Goal: Information Seeking & Learning: Learn about a topic

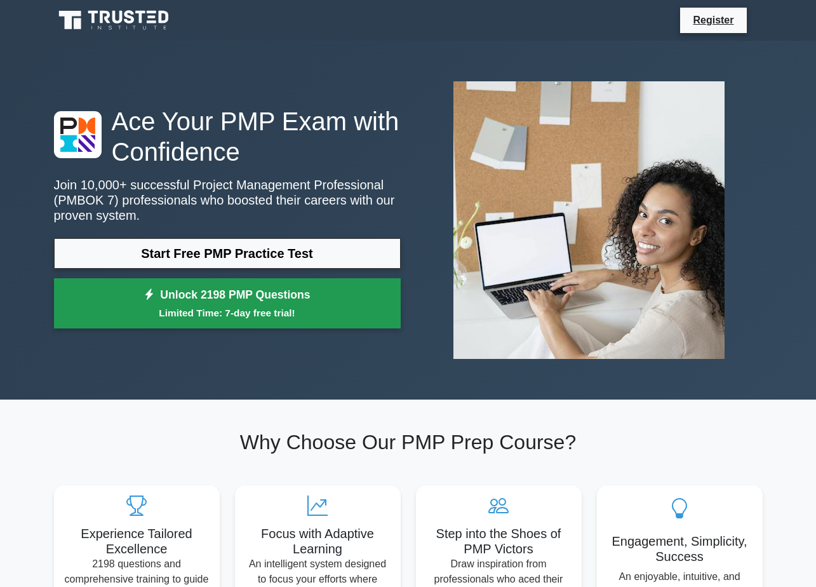
click at [270, 312] on small "Limited Time: 7-day free trial!" at bounding box center [227, 313] width 315 height 15
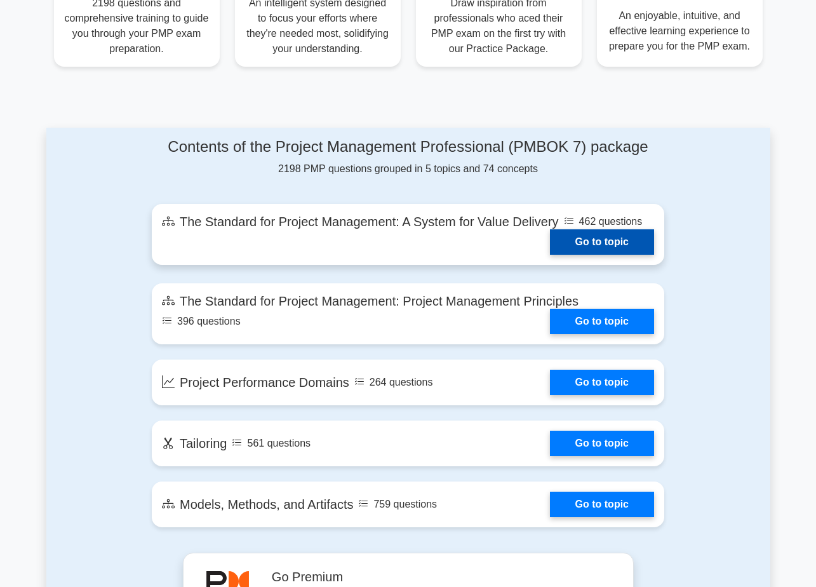
scroll to position [572, 0]
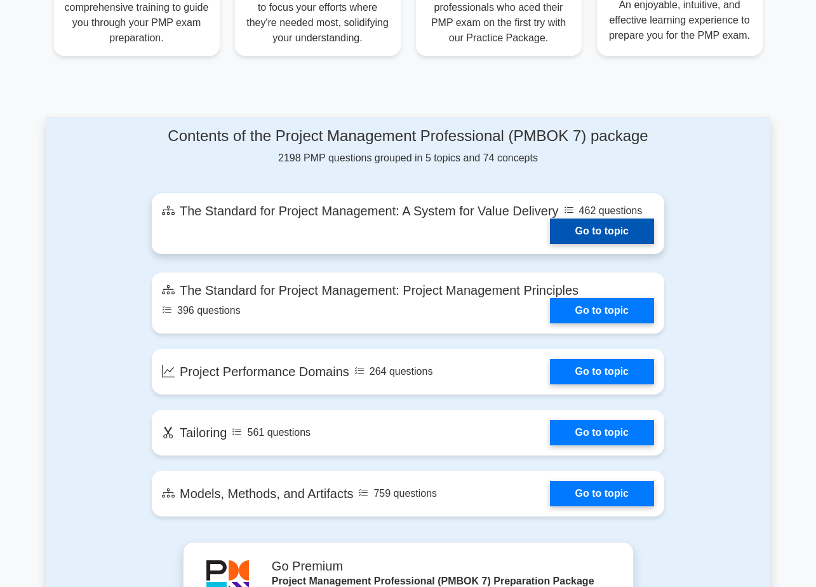
click at [616, 231] on link "Go to topic" at bounding box center [602, 230] width 104 height 25
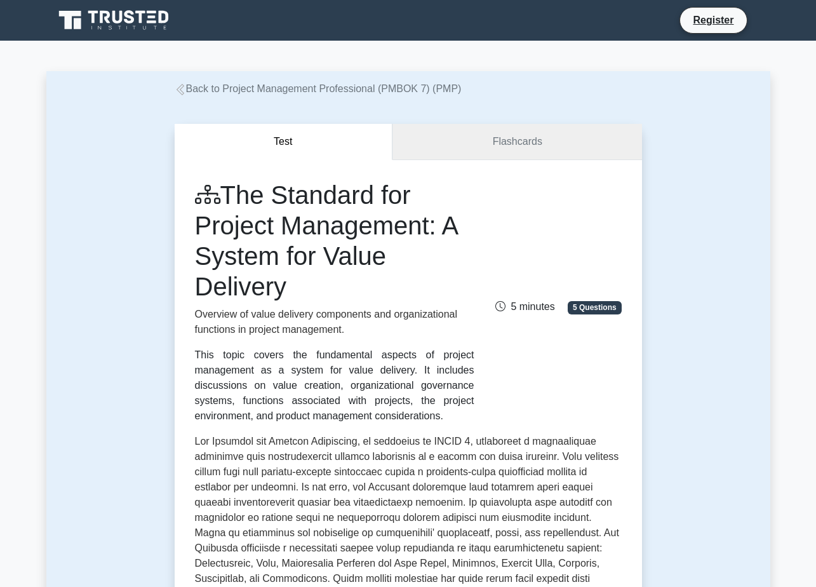
click at [518, 149] on link "Flashcards" at bounding box center [517, 142] width 249 height 36
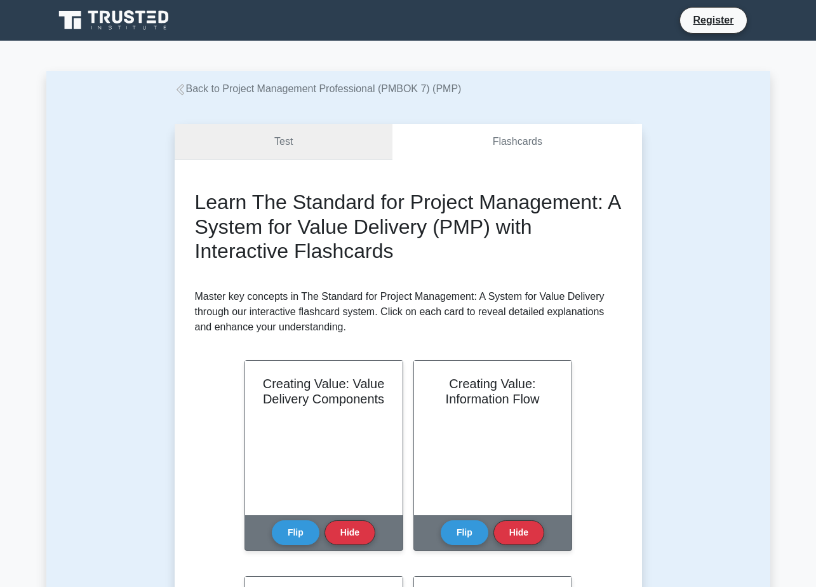
click at [267, 126] on link "Test" at bounding box center [284, 142] width 218 height 36
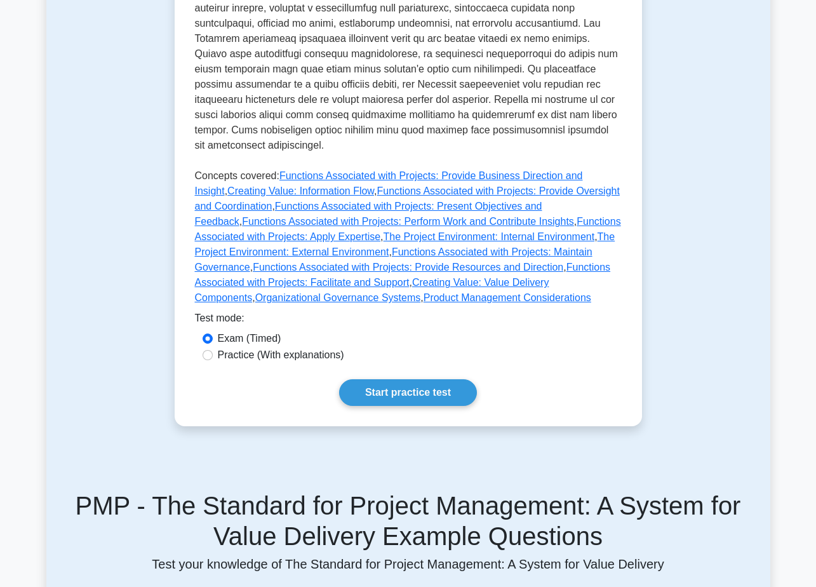
scroll to position [635, 0]
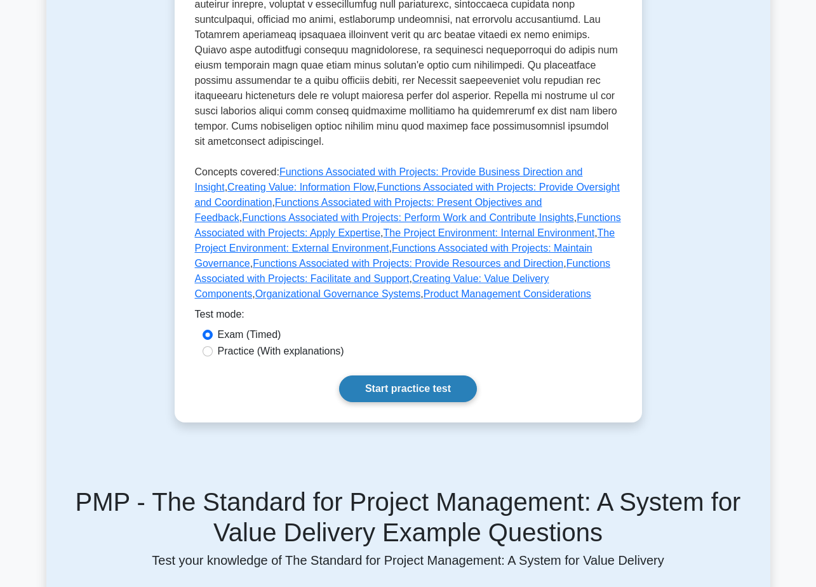
click at [438, 375] on link "Start practice test" at bounding box center [408, 388] width 138 height 27
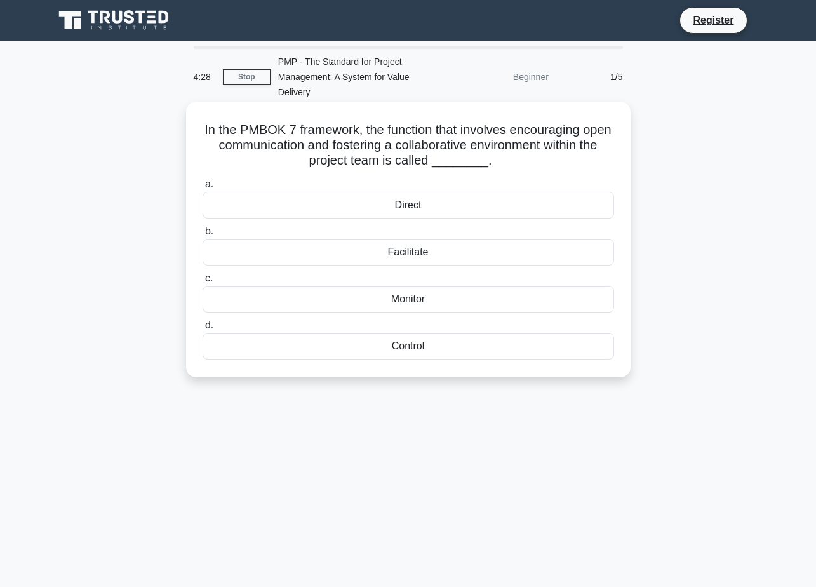
click at [428, 252] on div "Facilitate" at bounding box center [409, 252] width 412 height 27
click at [203, 236] on input "b. Facilitate" at bounding box center [203, 231] width 0 height 8
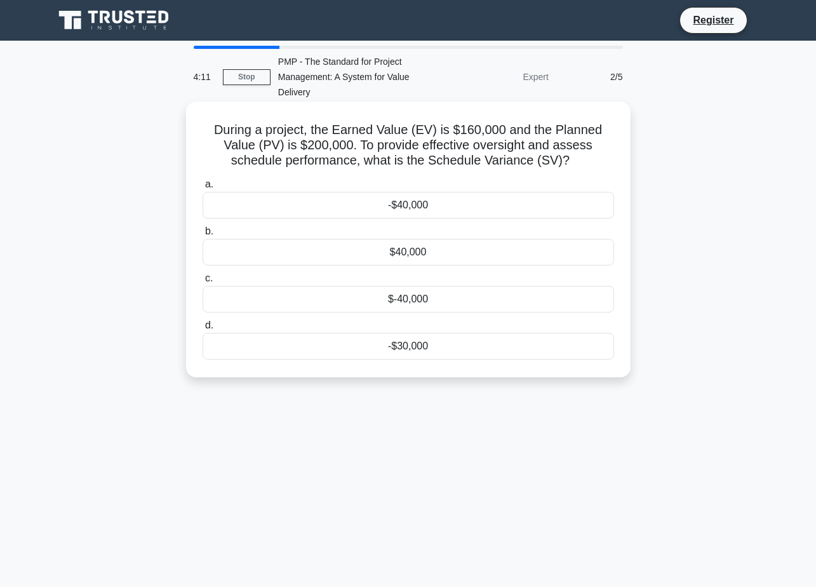
click at [476, 206] on div "-$40,000" at bounding box center [409, 205] width 412 height 27
click at [203, 189] on input "a. -$40,000" at bounding box center [203, 184] width 0 height 8
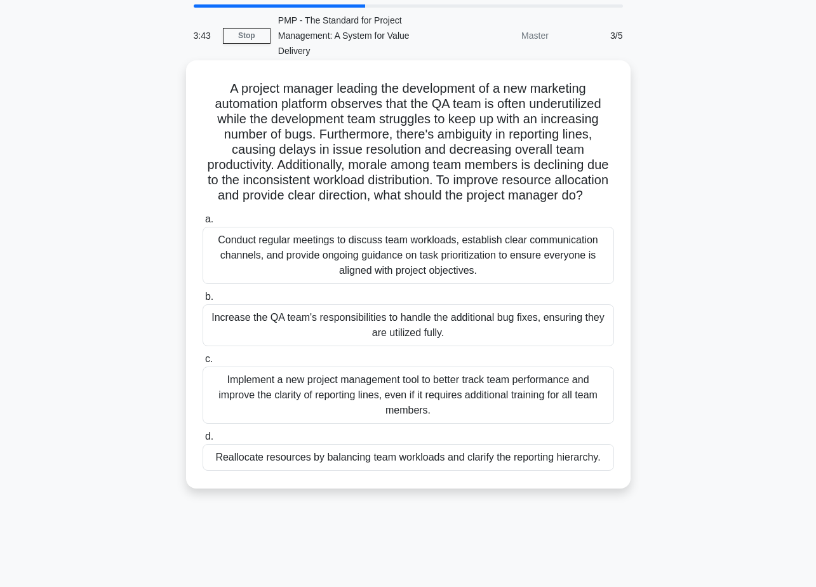
scroll to position [64, 0]
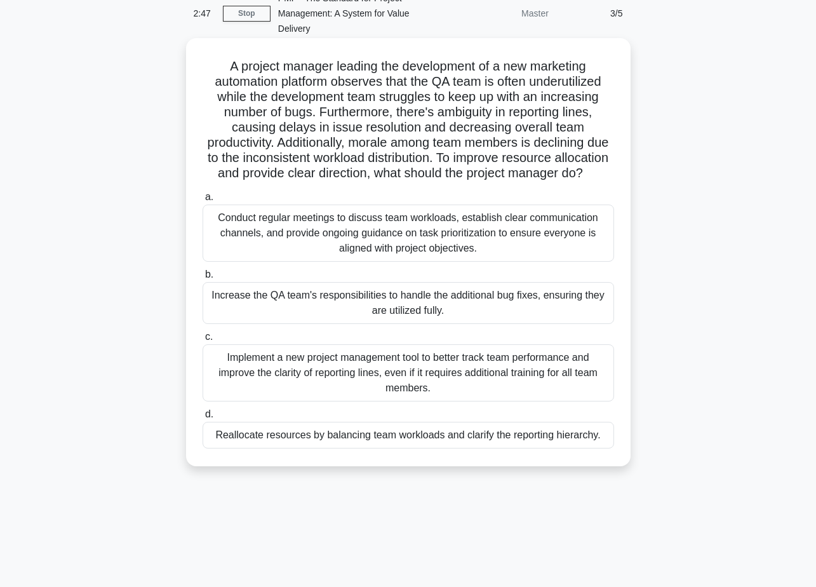
click at [473, 448] on div "Reallocate resources by balancing team workloads and clarify the reporting hier…" at bounding box center [409, 435] width 412 height 27
click at [203, 419] on input "d. Reallocate resources by balancing team workloads and clarify the reporting h…" at bounding box center [203, 414] width 0 height 8
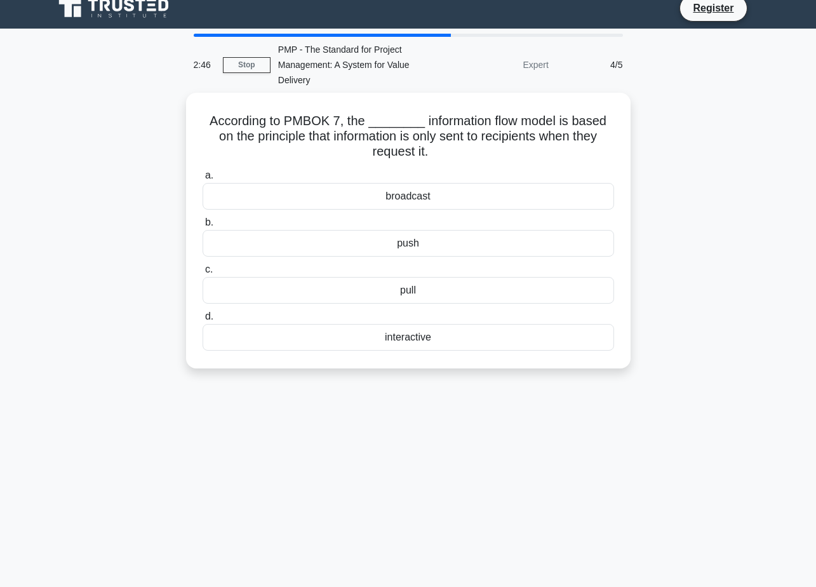
scroll to position [0, 0]
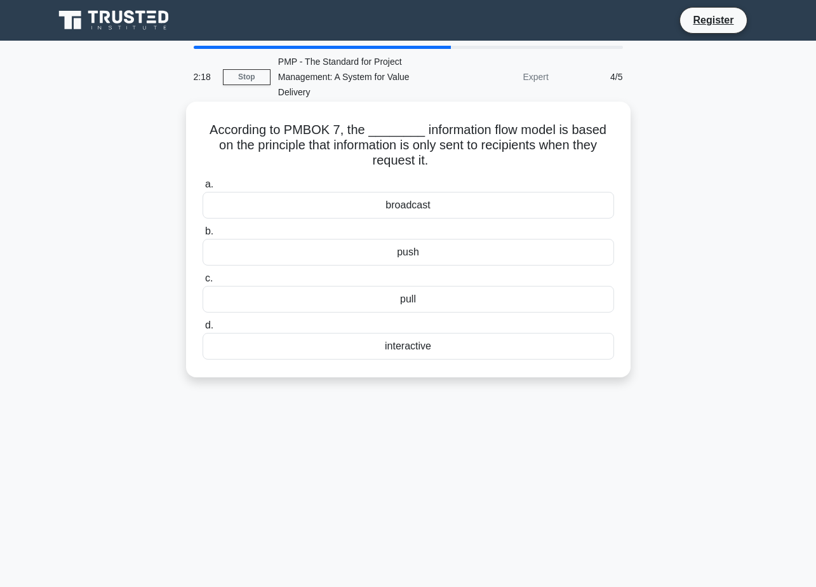
click at [436, 255] on div "push" at bounding box center [409, 252] width 412 height 27
click at [203, 236] on input "b. push" at bounding box center [203, 231] width 0 height 8
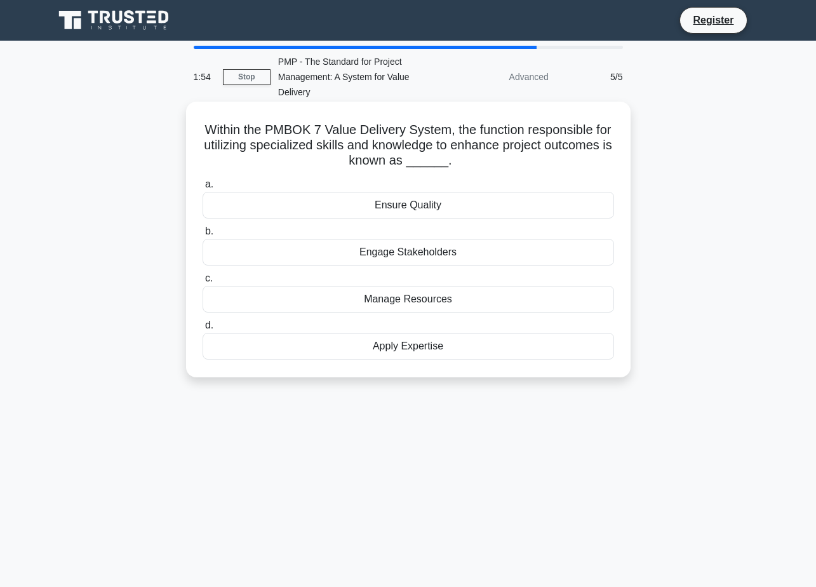
click at [403, 208] on div "Ensure Quality" at bounding box center [409, 205] width 412 height 27
click at [203, 189] on input "a. Ensure Quality" at bounding box center [203, 184] width 0 height 8
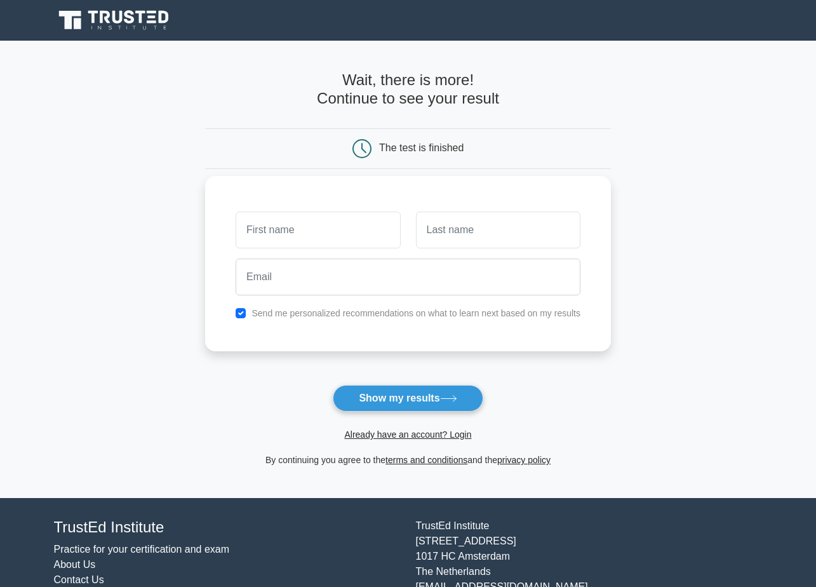
click at [337, 236] on input "text" at bounding box center [318, 230] width 165 height 37
type input "[PERSON_NAME]"
click at [547, 233] on input "text" at bounding box center [498, 230] width 165 height 37
type input "montefusco"
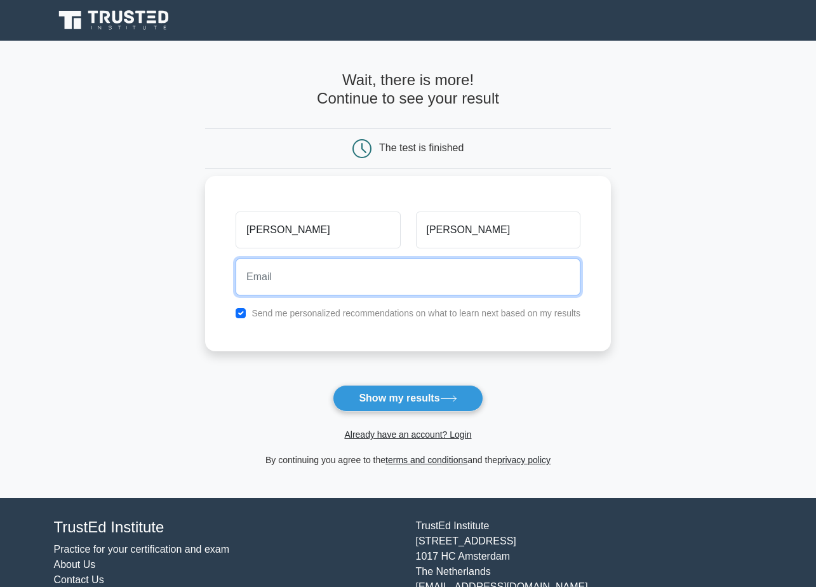
click at [393, 285] on input "email" at bounding box center [408, 277] width 345 height 37
type input "giovanni_monte@hotmail.it"
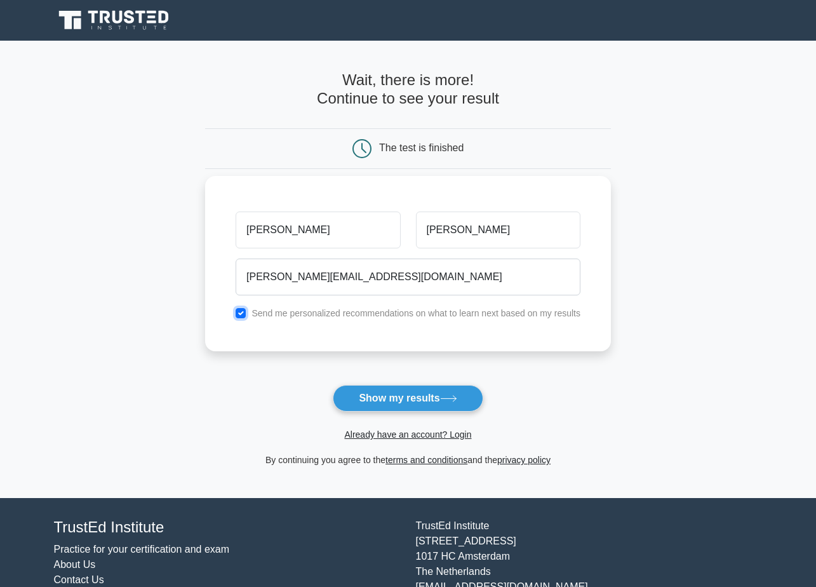
click at [242, 315] on input "checkbox" at bounding box center [241, 313] width 10 height 10
checkbox input "false"
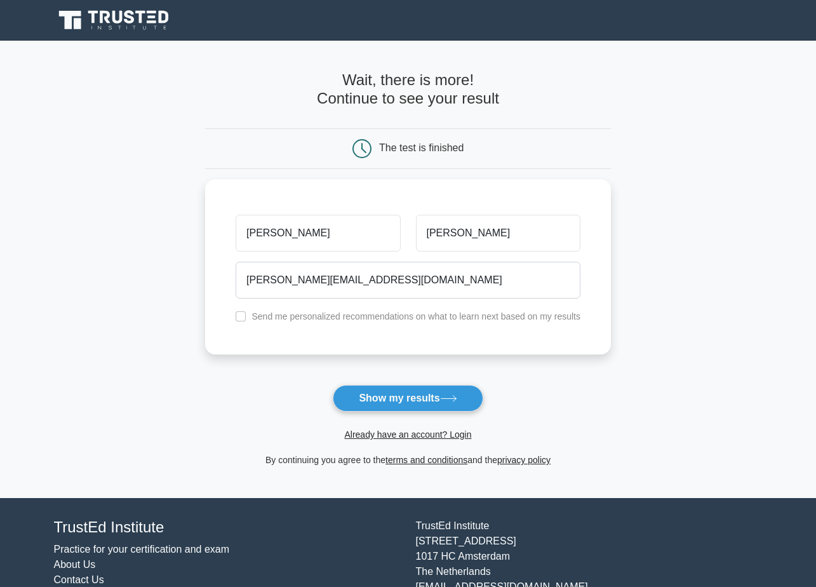
click at [410, 399] on button "Show my results" at bounding box center [408, 398] width 150 height 27
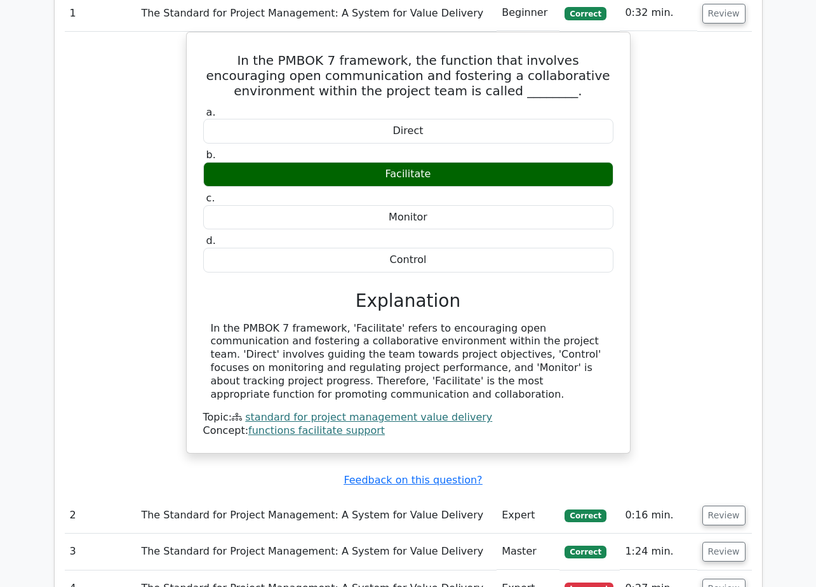
scroll to position [1143, 0]
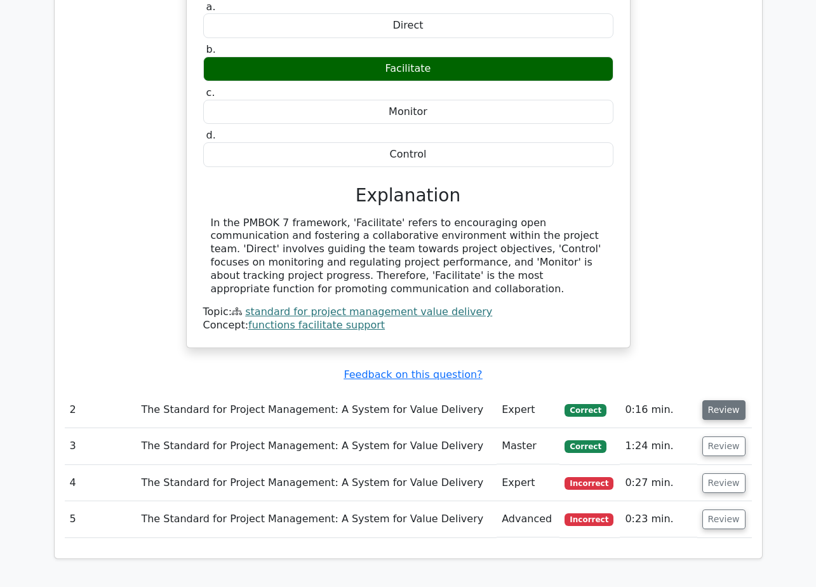
click at [713, 400] on button "Review" at bounding box center [723, 410] width 43 height 20
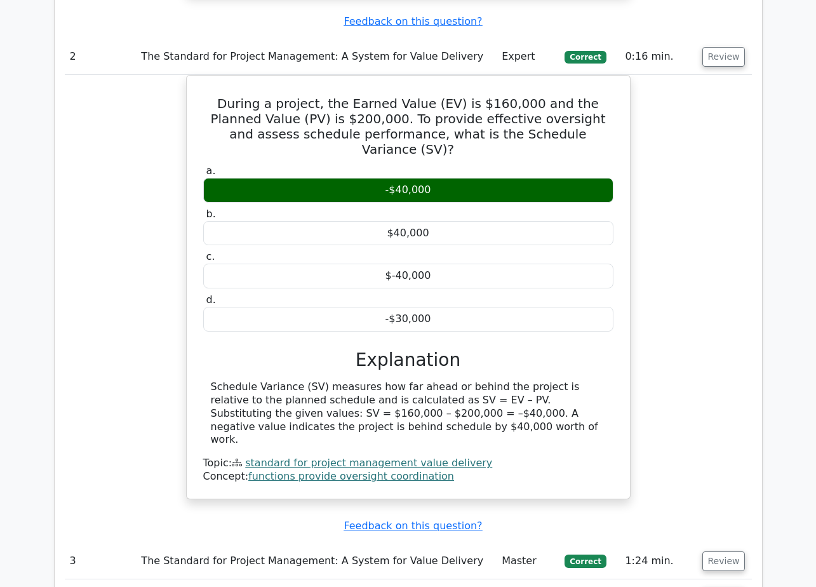
scroll to position [1588, 0]
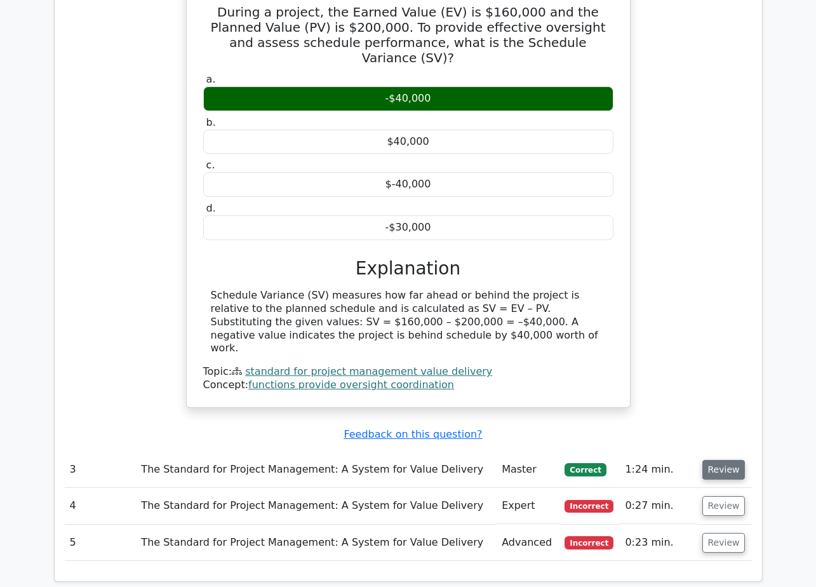
click at [718, 460] on button "Review" at bounding box center [723, 470] width 43 height 20
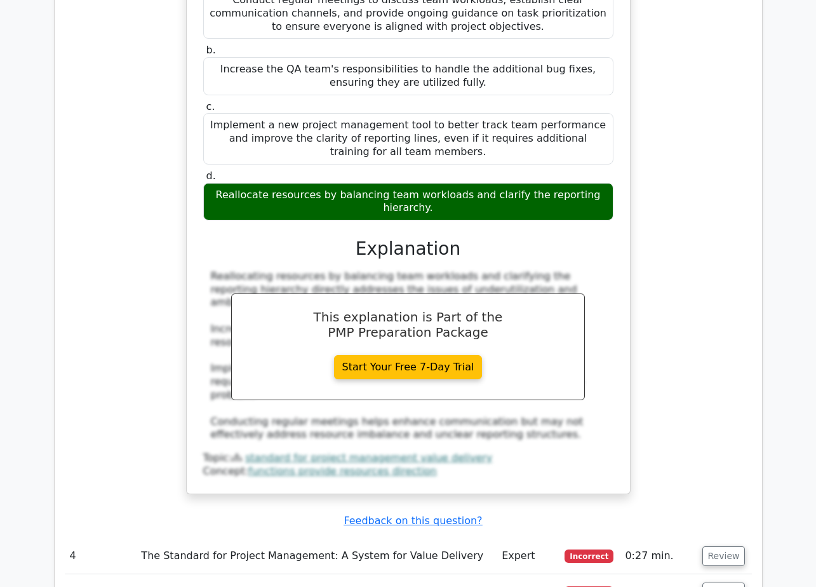
scroll to position [2350, 0]
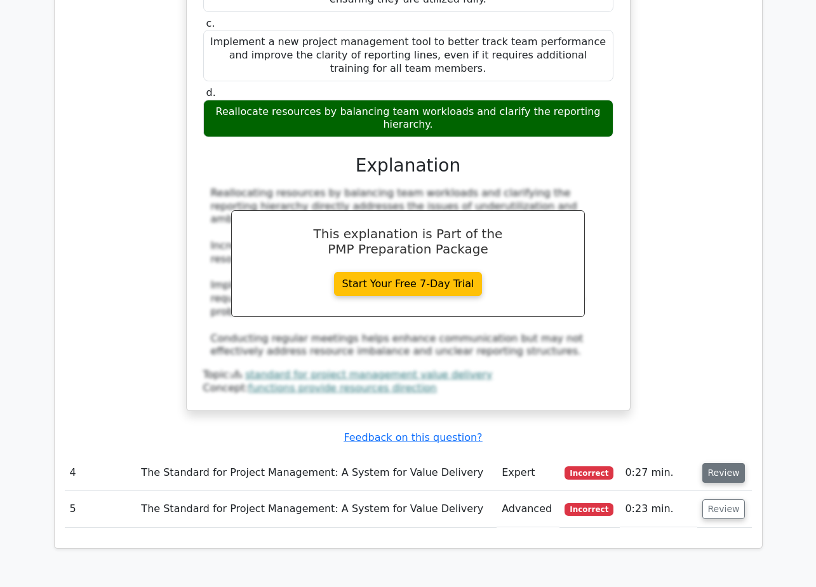
click at [732, 463] on button "Review" at bounding box center [723, 473] width 43 height 20
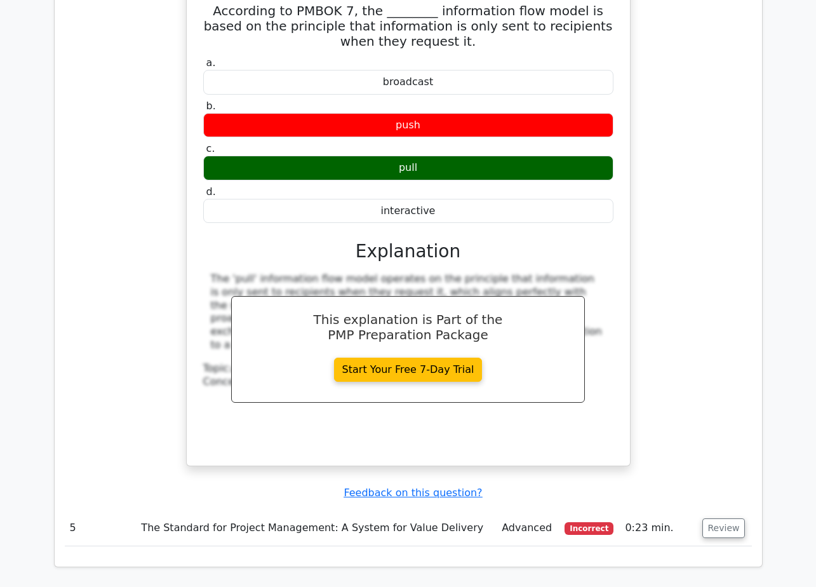
scroll to position [2985, 0]
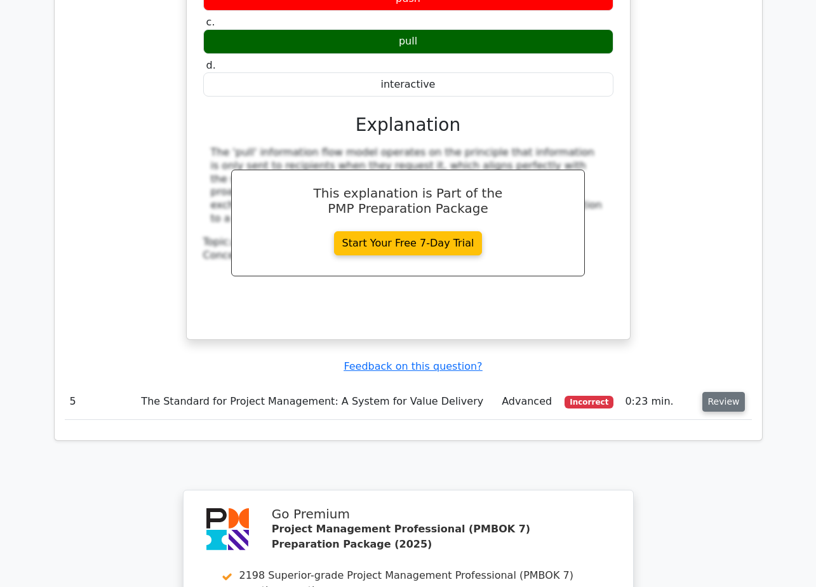
click at [714, 392] on button "Review" at bounding box center [723, 402] width 43 height 20
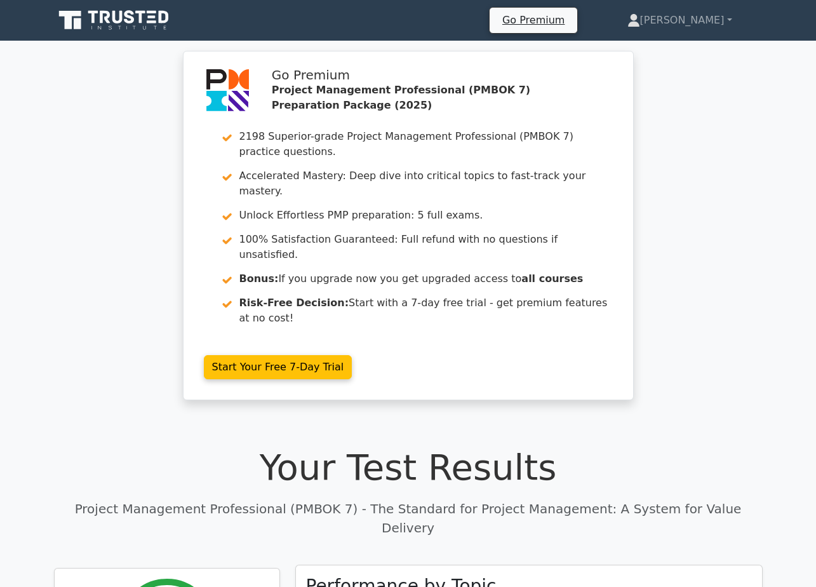
scroll to position [254, 0]
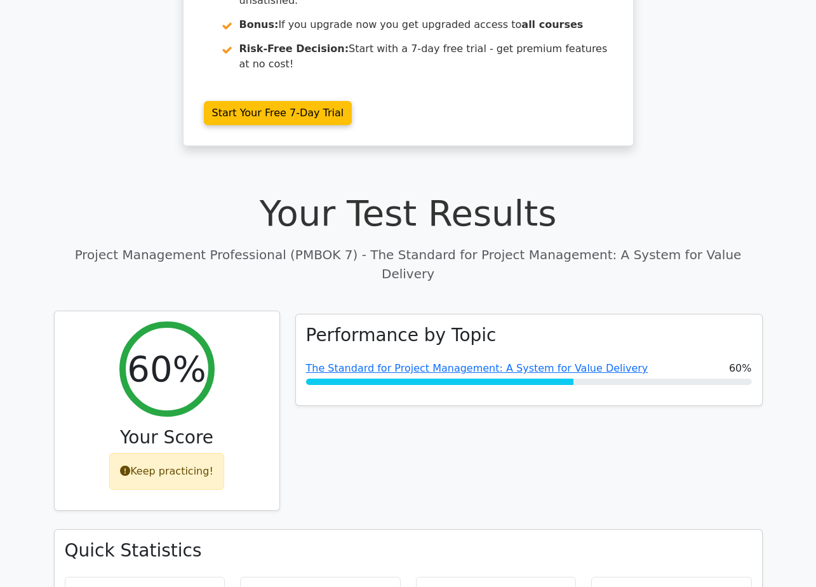
click at [169, 453] on div "Keep practicing!" at bounding box center [166, 471] width 115 height 37
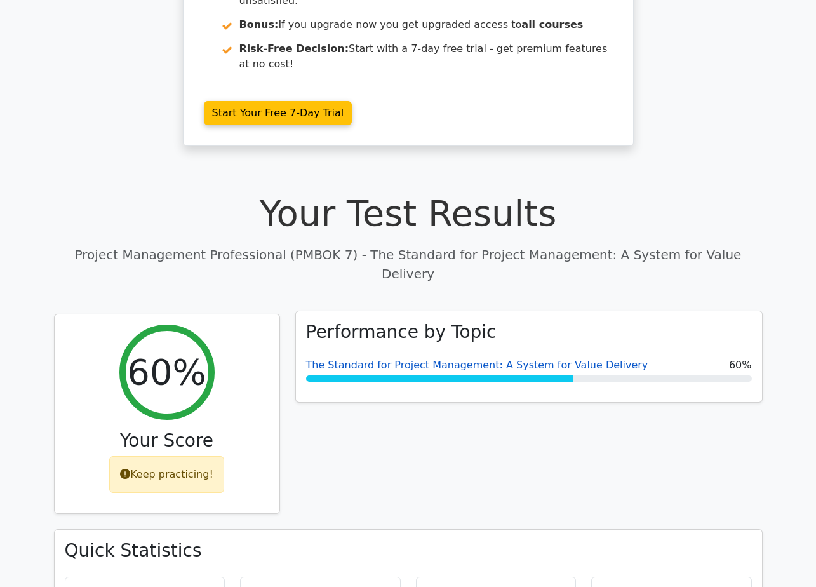
click at [454, 359] on link "The Standard for Project Management: A System for Value Delivery" at bounding box center [477, 365] width 342 height 12
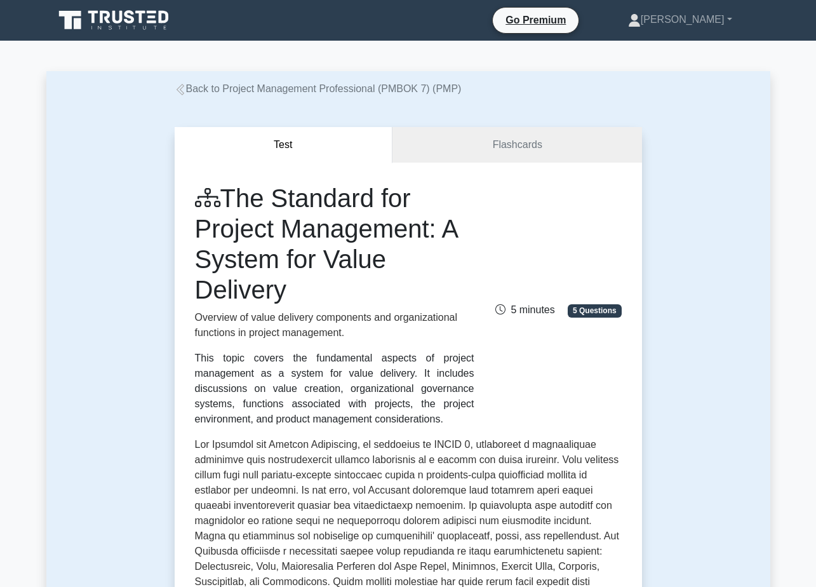
click at [93, 20] on icon at bounding box center [93, 17] width 10 height 13
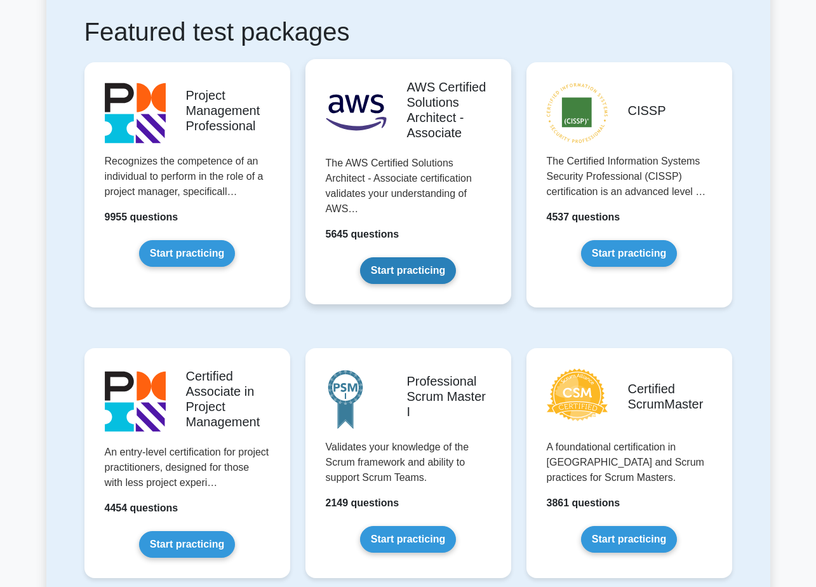
scroll to position [254, 0]
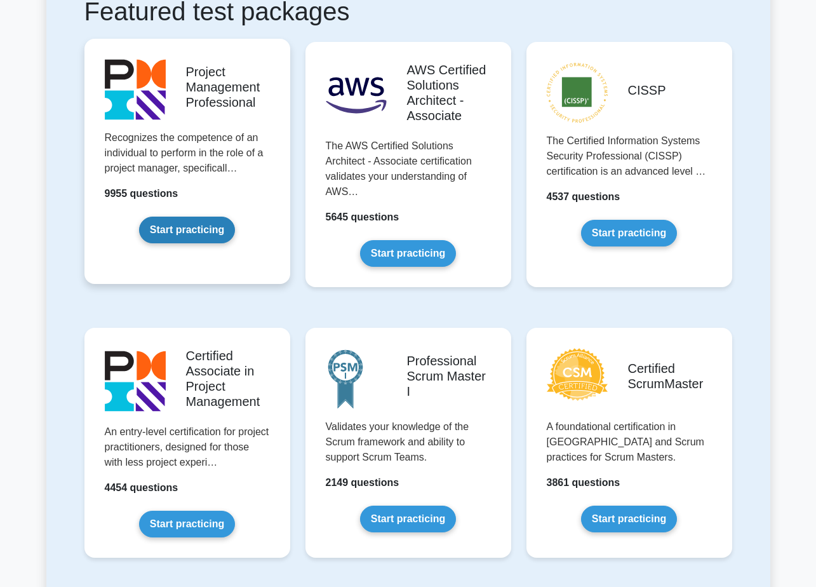
click at [192, 229] on link "Start practicing" at bounding box center [187, 230] width 96 height 27
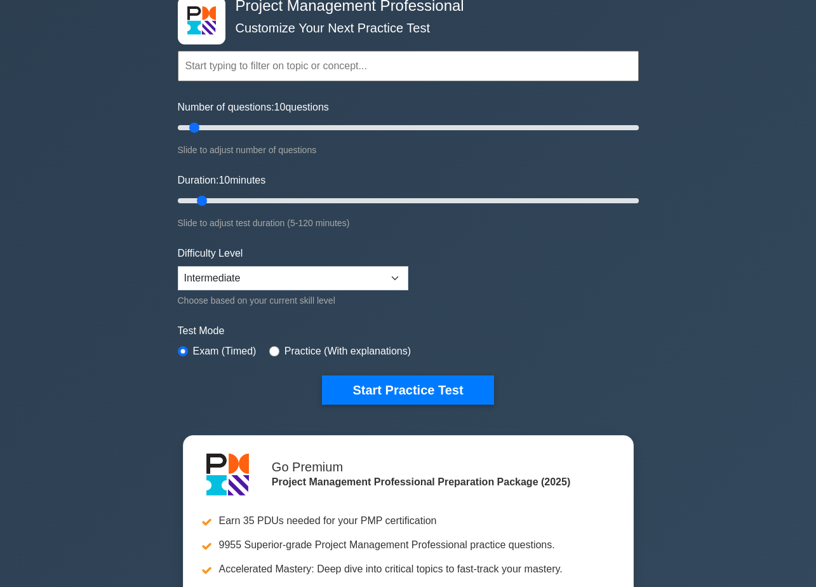
scroll to position [64, 0]
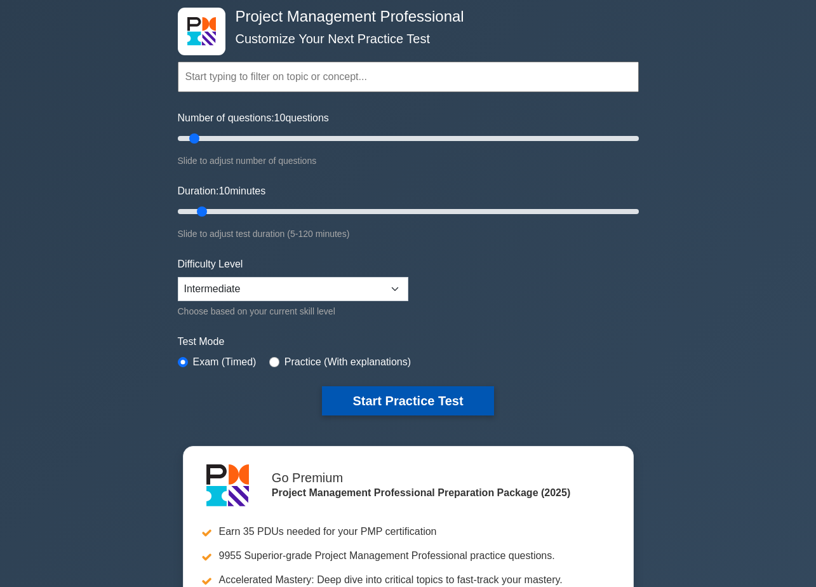
click at [422, 397] on button "Start Practice Test" at bounding box center [407, 400] width 171 height 29
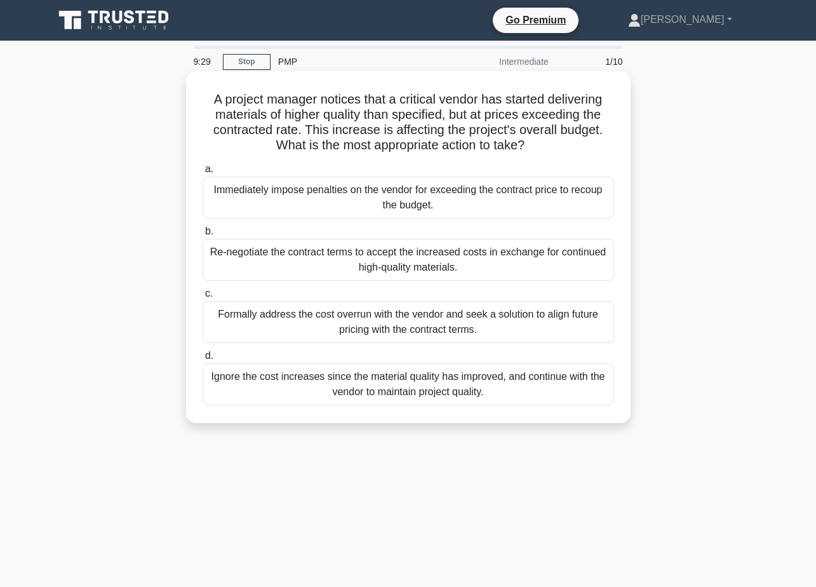
click at [474, 322] on div "Formally address the cost overrun with the vendor and seek a solution to align …" at bounding box center [409, 322] width 412 height 42
click at [203, 298] on input "c. Formally address the cost overrun with the vendor and seek a solution to ali…" at bounding box center [203, 294] width 0 height 8
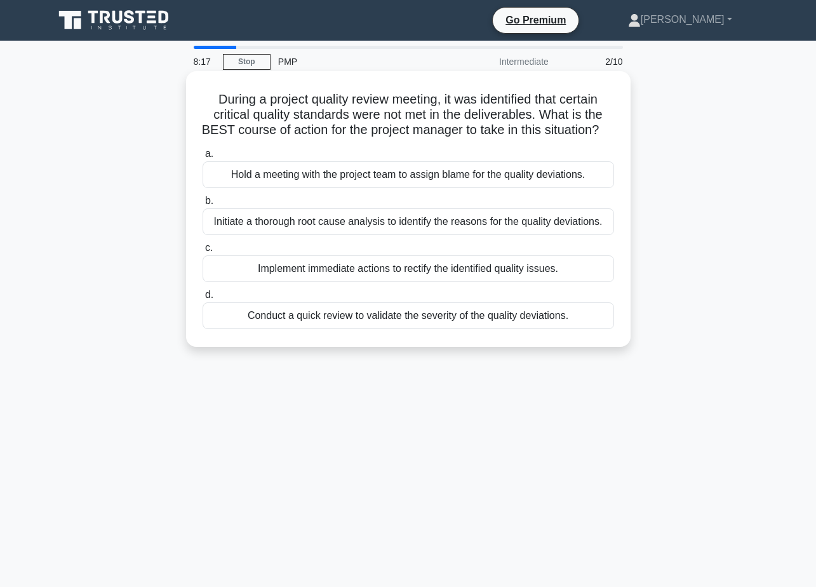
click at [408, 329] on div "Conduct a quick review to validate the severity of the quality deviations." at bounding box center [409, 315] width 412 height 27
click at [203, 299] on input "d. Conduct a quick review to validate the severity of the quality deviations." at bounding box center [203, 295] width 0 height 8
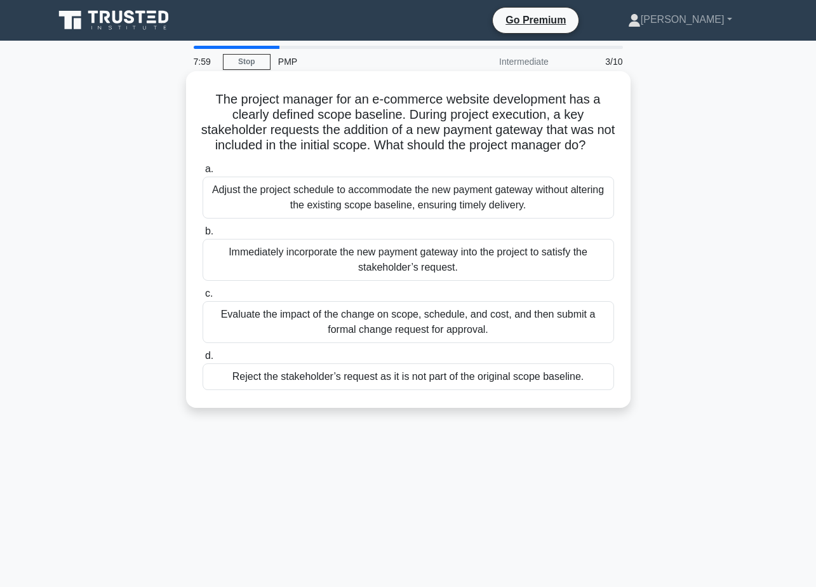
click at [478, 337] on div "Evaluate the impact of the change on scope, schedule, and cost, and then submit…" at bounding box center [409, 322] width 412 height 42
click at [203, 298] on input "c. Evaluate the impact of the change on scope, schedule, and cost, and then sub…" at bounding box center [203, 294] width 0 height 8
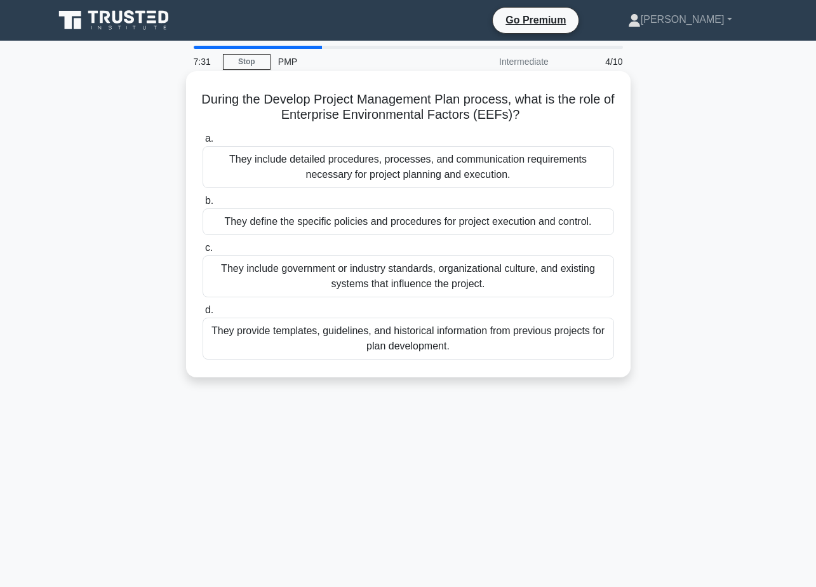
click at [500, 276] on div "They include government or industry standards, organizational culture, and exis…" at bounding box center [409, 276] width 412 height 42
click at [499, 278] on div "They include government or industry standards, organizational culture, and exis…" at bounding box center [409, 276] width 412 height 42
click at [203, 252] on input "c. They include government or industry standards, organizational culture, and e…" at bounding box center [203, 248] width 0 height 8
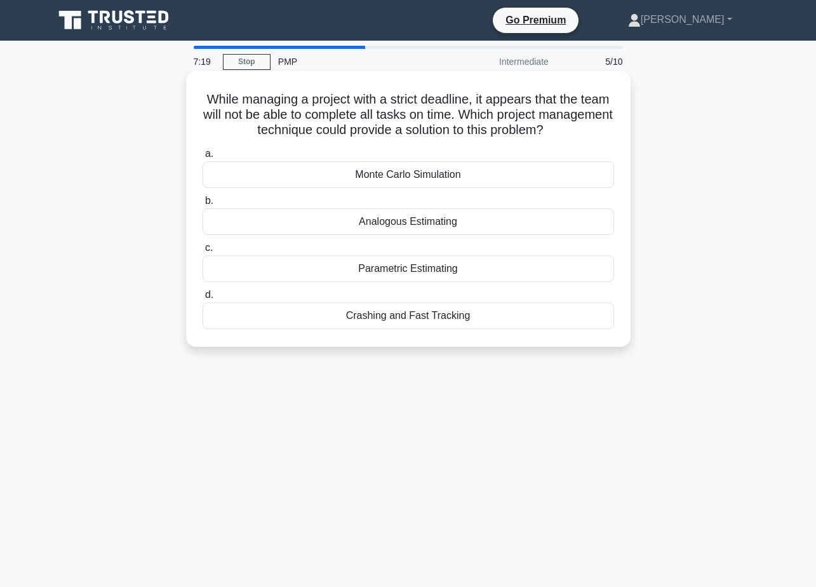
click at [447, 314] on div "Crashing and Fast Tracking" at bounding box center [409, 315] width 412 height 27
click at [203, 299] on input "d. Crashing and Fast Tracking" at bounding box center [203, 295] width 0 height 8
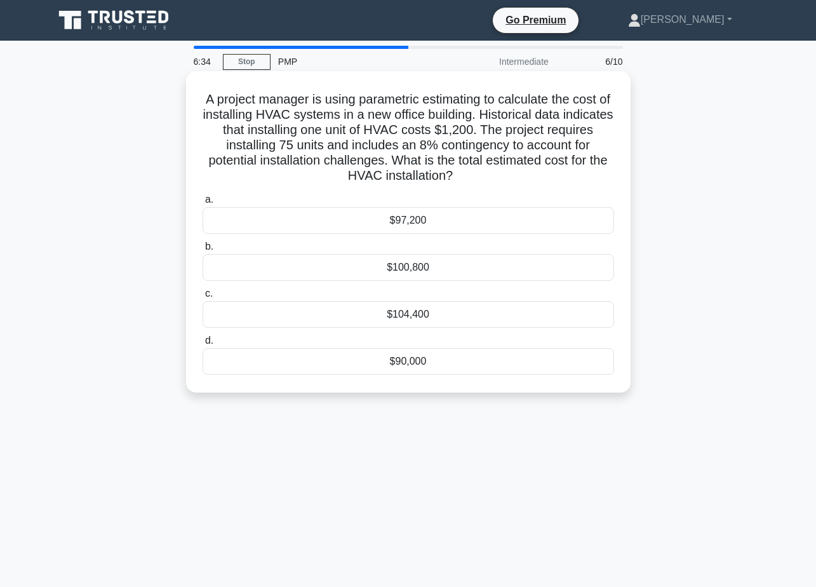
click at [450, 222] on div "$97,200" at bounding box center [409, 220] width 412 height 27
click at [203, 204] on input "a. $97,200" at bounding box center [203, 200] width 0 height 8
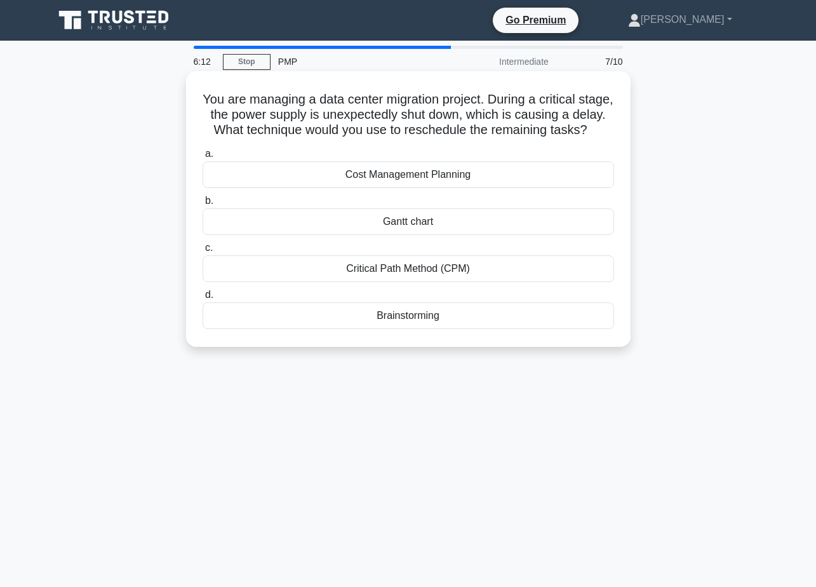
click at [434, 282] on div "Critical Path Method (CPM)" at bounding box center [409, 268] width 412 height 27
click at [203, 252] on input "c. Critical Path Method (CPM)" at bounding box center [203, 248] width 0 height 8
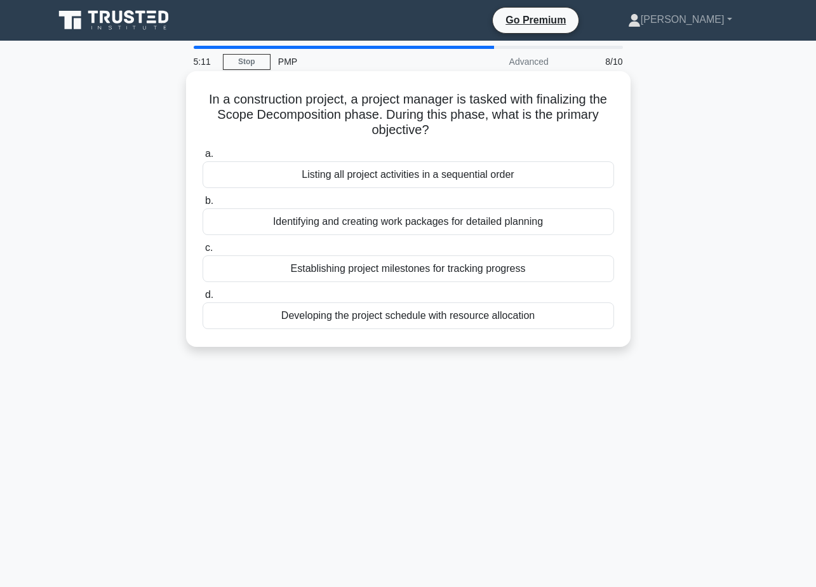
click at [429, 177] on div "Listing all project activities in a sequential order" at bounding box center [409, 174] width 412 height 27
click at [203, 158] on input "a. Listing all project activities in a sequential order" at bounding box center [203, 154] width 0 height 8
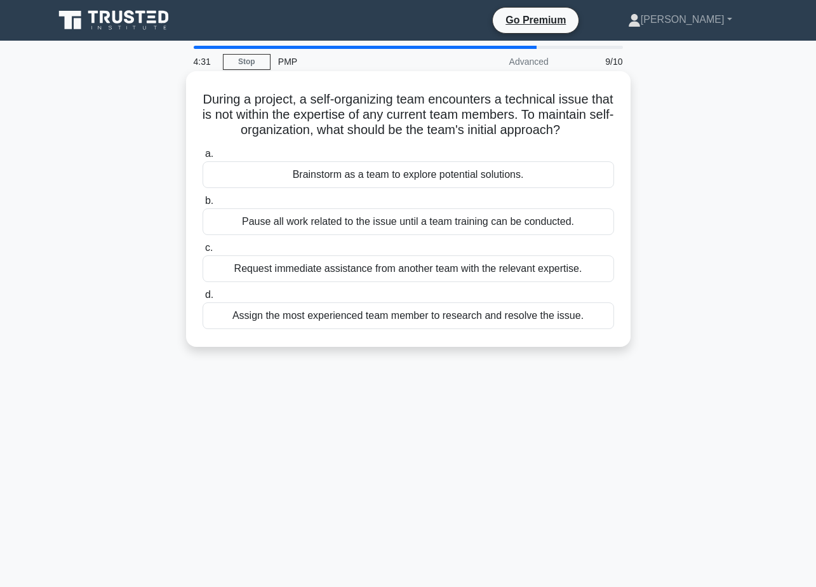
click at [451, 188] on div "Brainstorm as a team to explore potential solutions." at bounding box center [409, 174] width 412 height 27
click at [203, 158] on input "a. Brainstorm as a team to explore potential solutions." at bounding box center [203, 154] width 0 height 8
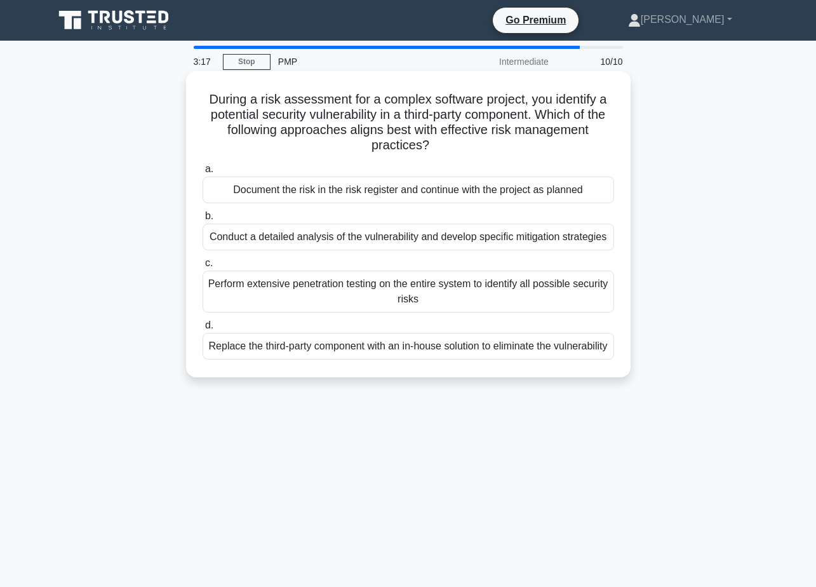
click at [412, 239] on div "Conduct a detailed analysis of the vulnerability and develop specific mitigatio…" at bounding box center [409, 237] width 412 height 27
click at [203, 220] on input "b. Conduct a detailed analysis of the vulnerability and develop specific mitiga…" at bounding box center [203, 216] width 0 height 8
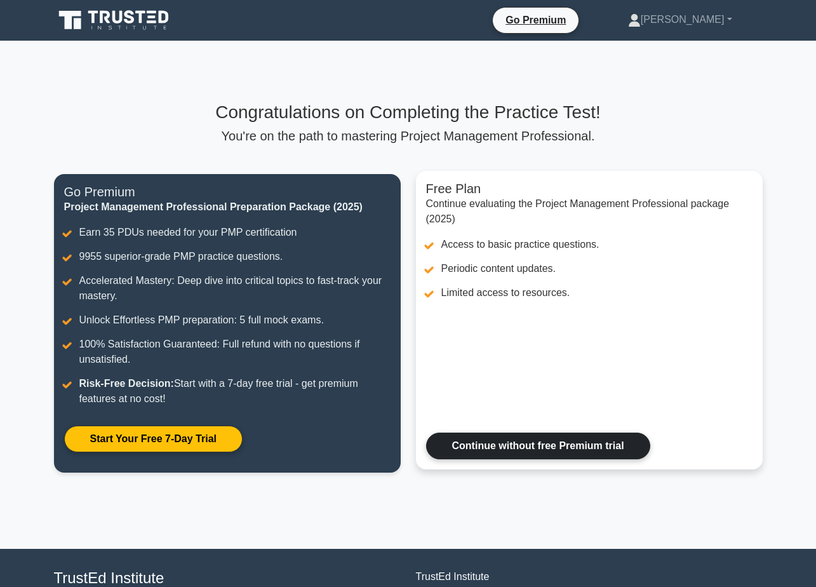
click at [529, 447] on link "Continue without free Premium trial" at bounding box center [538, 446] width 224 height 27
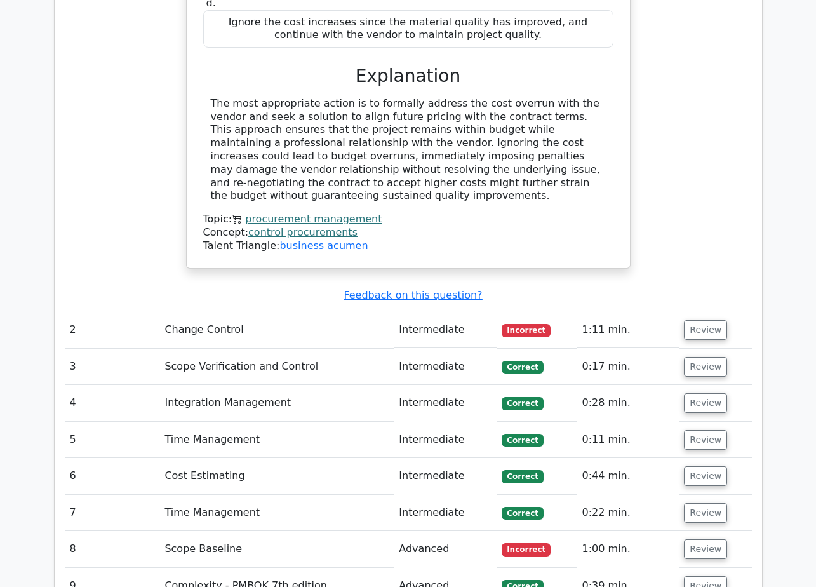
scroll to position [1524, 0]
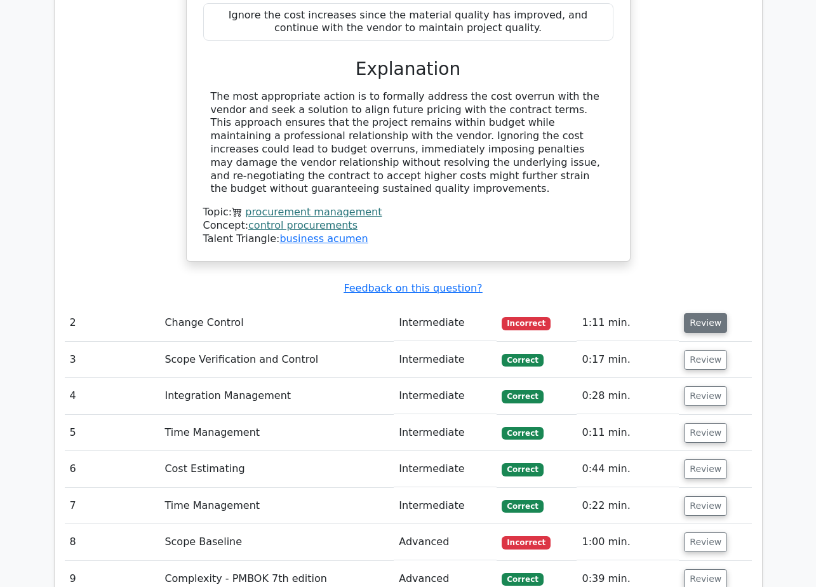
click at [709, 313] on button "Review" at bounding box center [705, 323] width 43 height 20
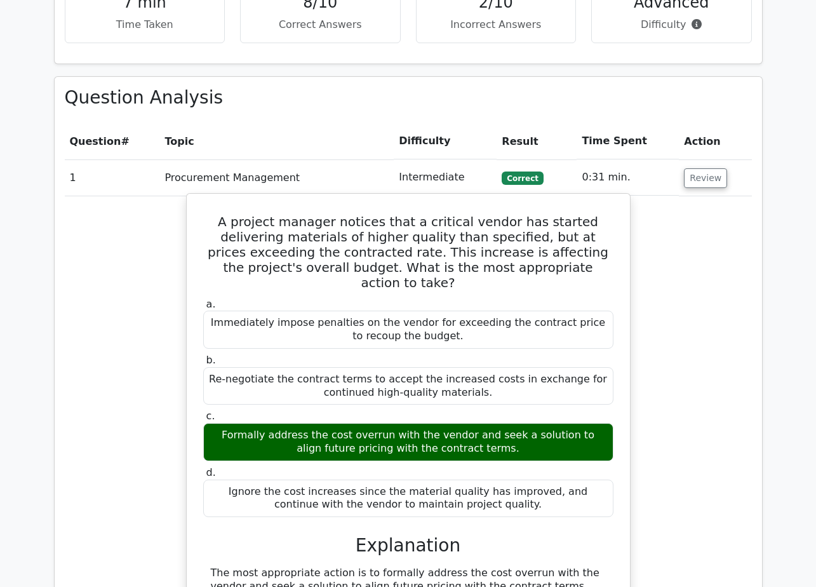
scroll to position [1016, 0]
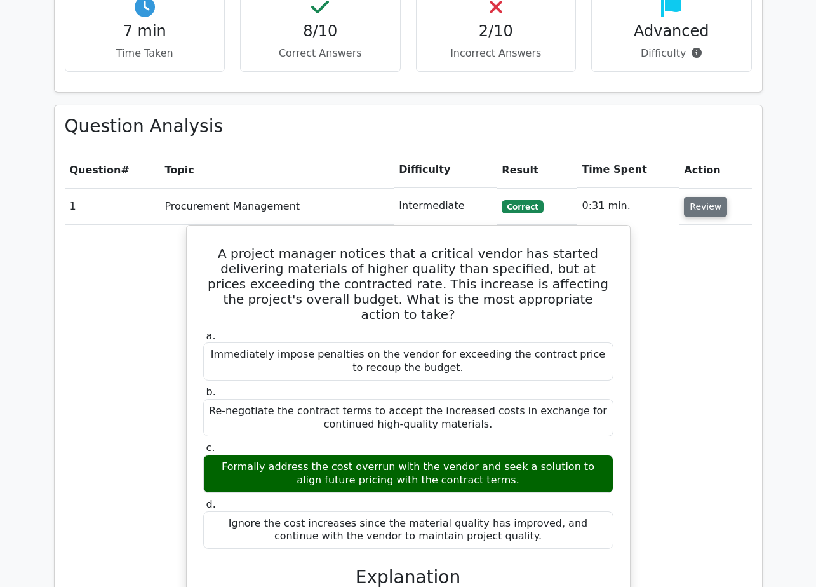
click at [694, 197] on button "Review" at bounding box center [705, 207] width 43 height 20
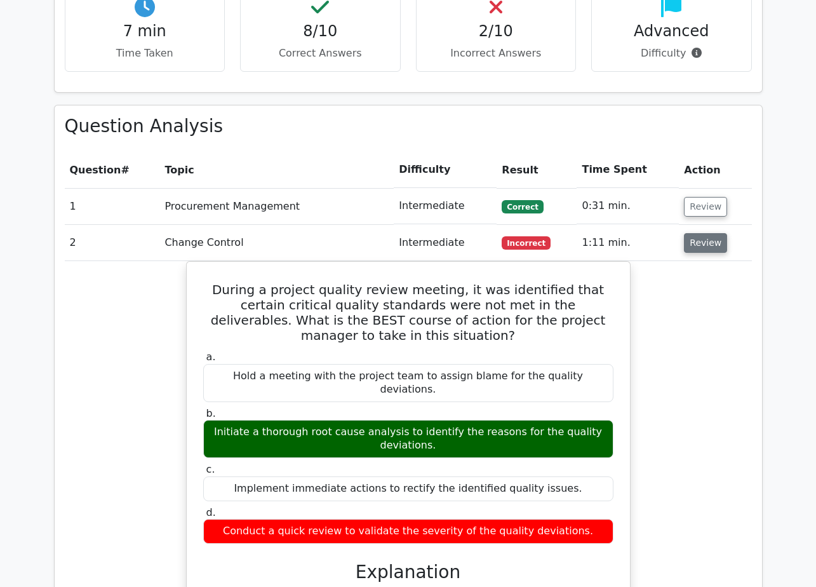
click at [710, 233] on button "Review" at bounding box center [705, 243] width 43 height 20
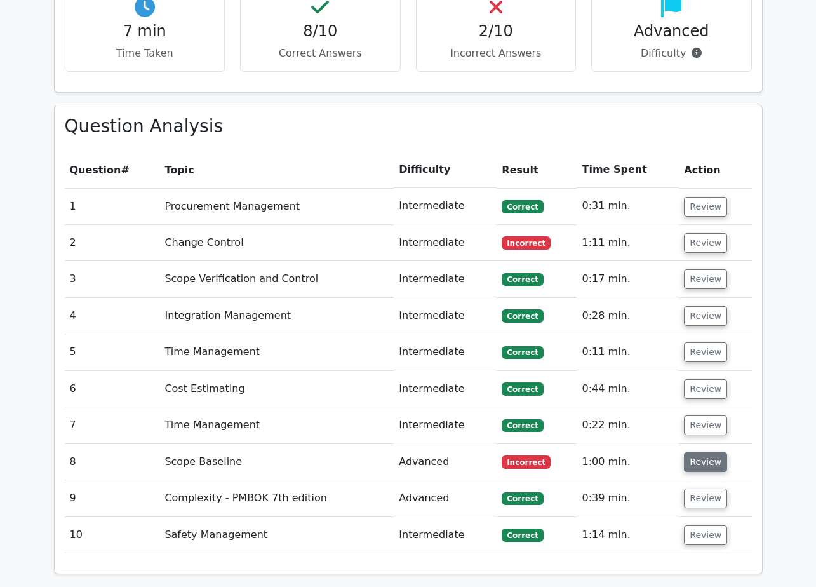
click at [711, 452] on button "Review" at bounding box center [705, 462] width 43 height 20
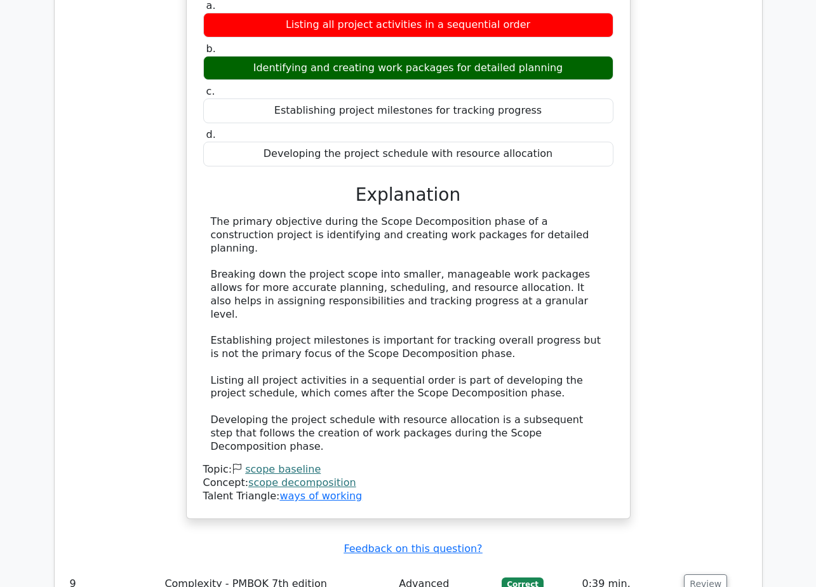
scroll to position [1588, 0]
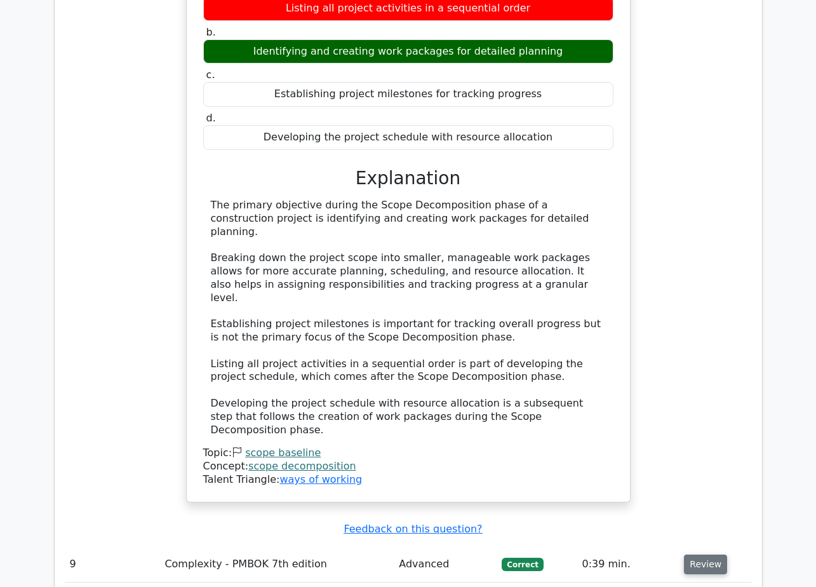
click at [700, 554] on button "Review" at bounding box center [705, 564] width 43 height 20
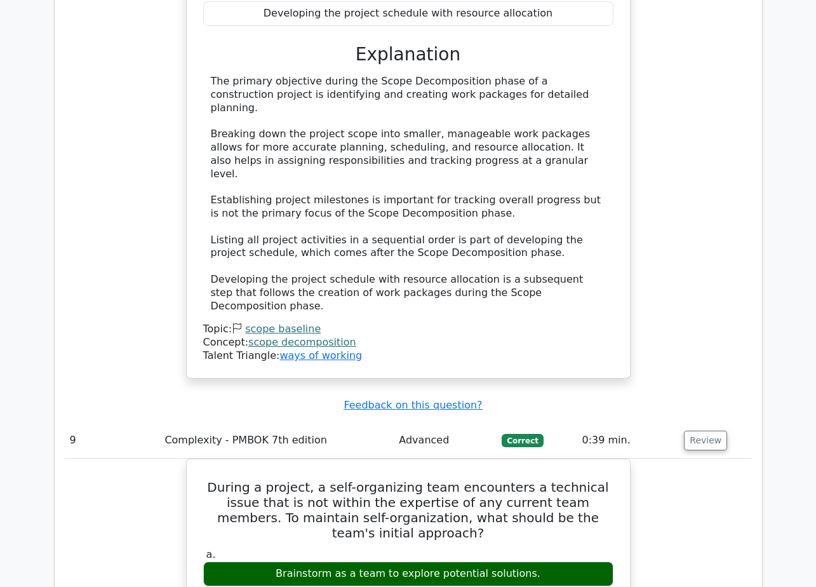
scroll to position [1715, 0]
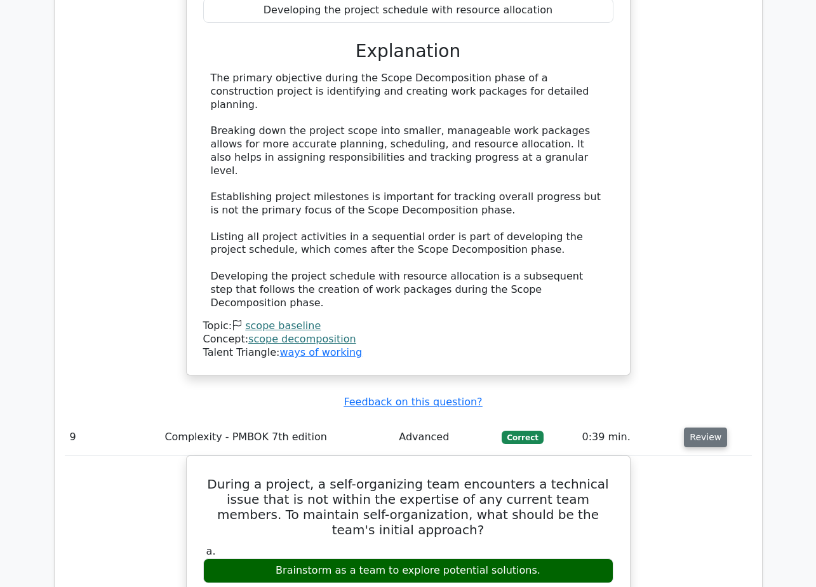
click at [715, 427] on button "Review" at bounding box center [705, 437] width 43 height 20
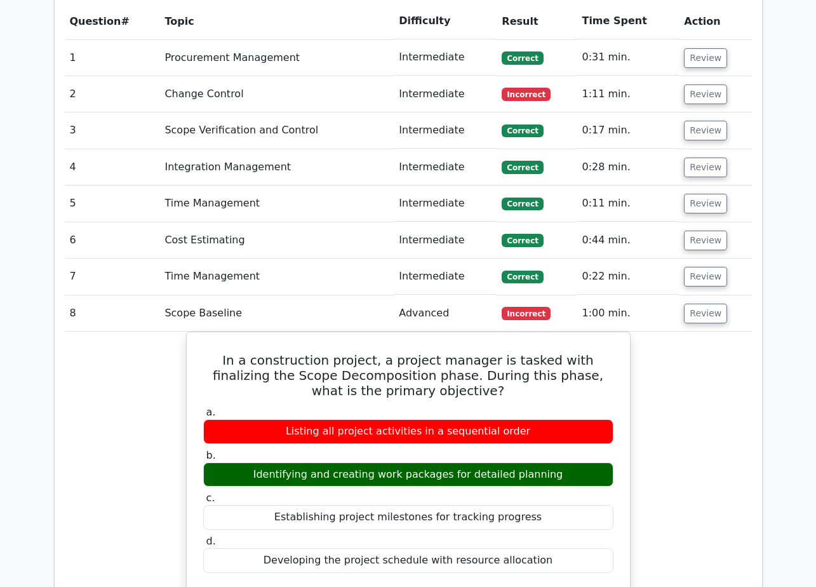
scroll to position [1080, 0]
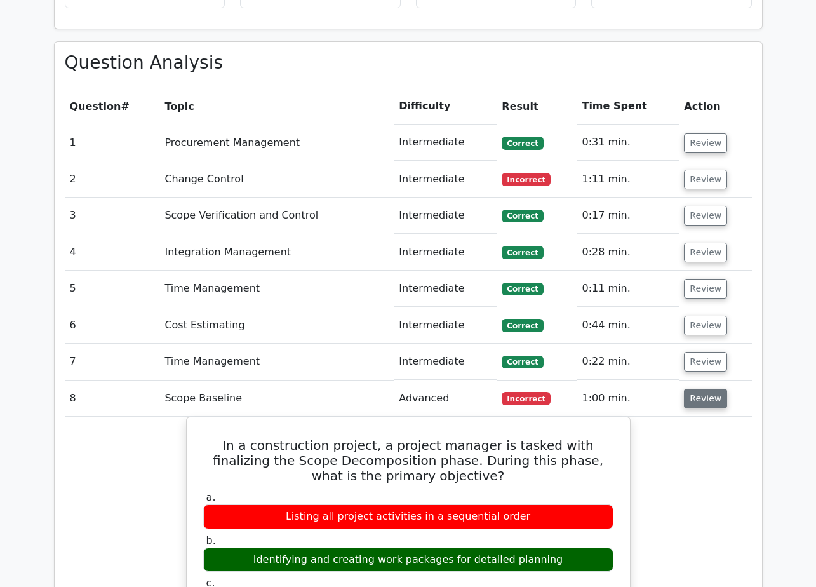
click at [706, 389] on button "Review" at bounding box center [705, 399] width 43 height 20
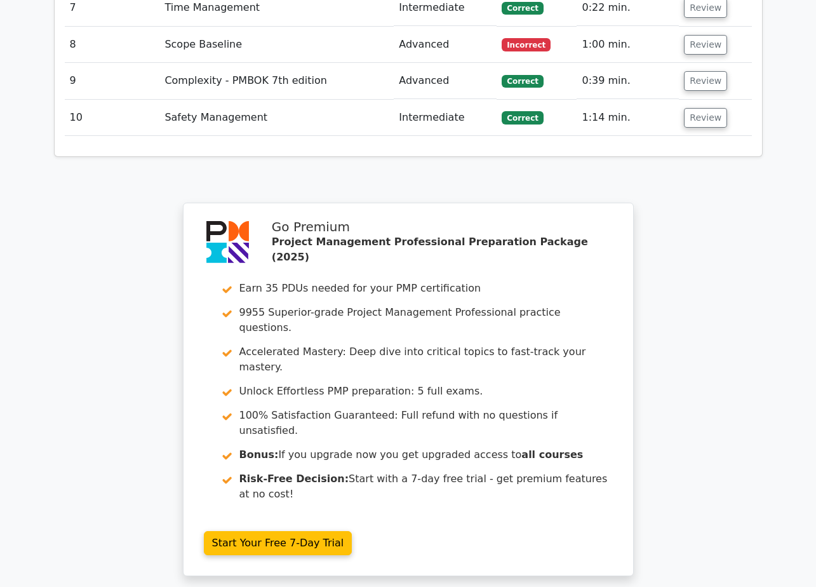
scroll to position [1555, 0]
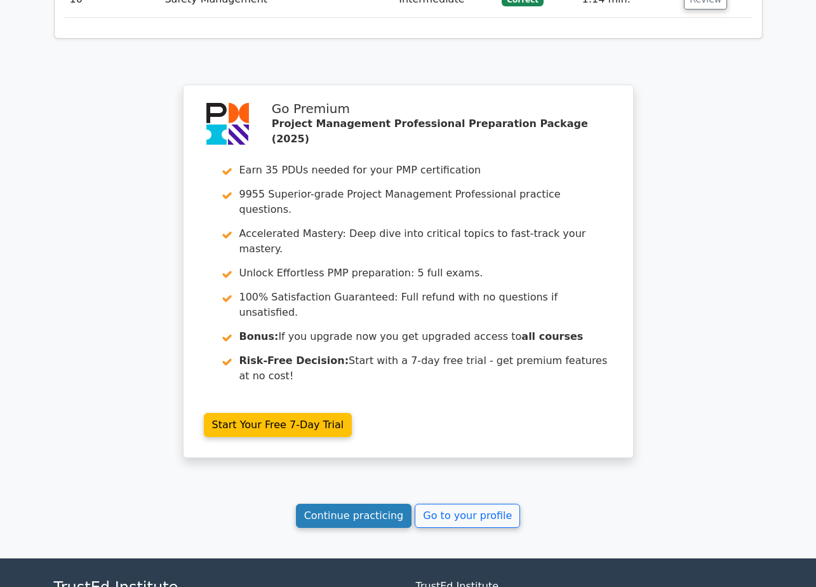
click at [373, 504] on link "Continue practicing" at bounding box center [354, 516] width 116 height 24
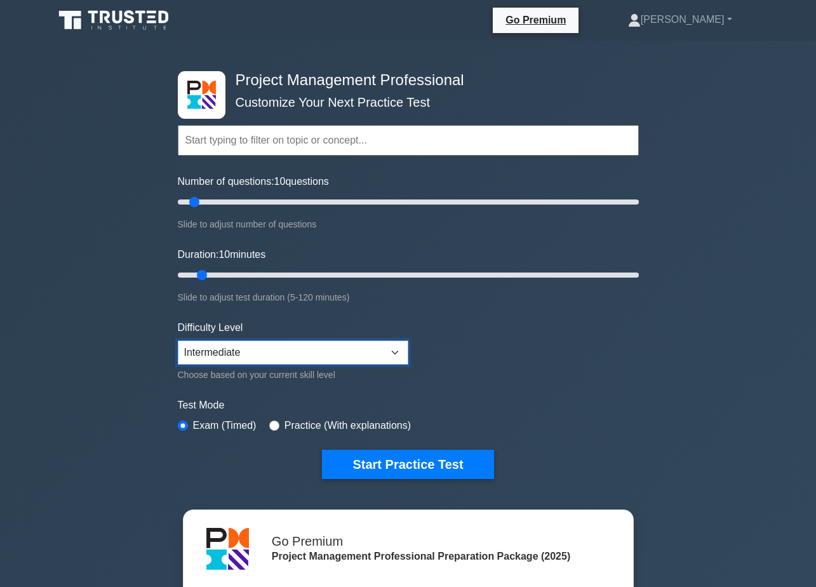
click at [398, 352] on select "Beginner Intermediate Expert" at bounding box center [293, 352] width 231 height 24
click at [462, 317] on form "Topics Scope Management Time Management Cost Management Quality Management Risk…" at bounding box center [408, 282] width 461 height 393
drag, startPoint x: 196, startPoint y: 199, endPoint x: 237, endPoint y: 203, distance: 41.5
type input "30"
click at [237, 203] on input "Number of questions: 30 questions" at bounding box center [408, 201] width 461 height 15
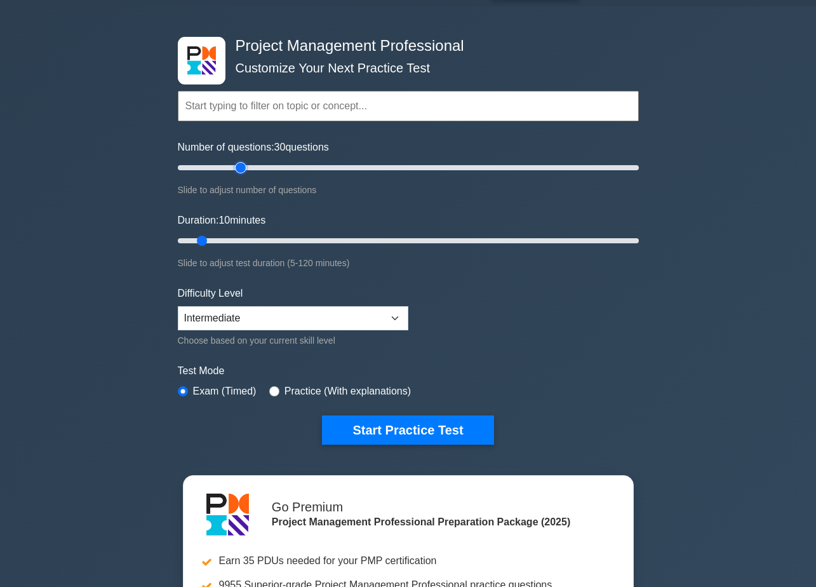
scroll to position [64, 0]
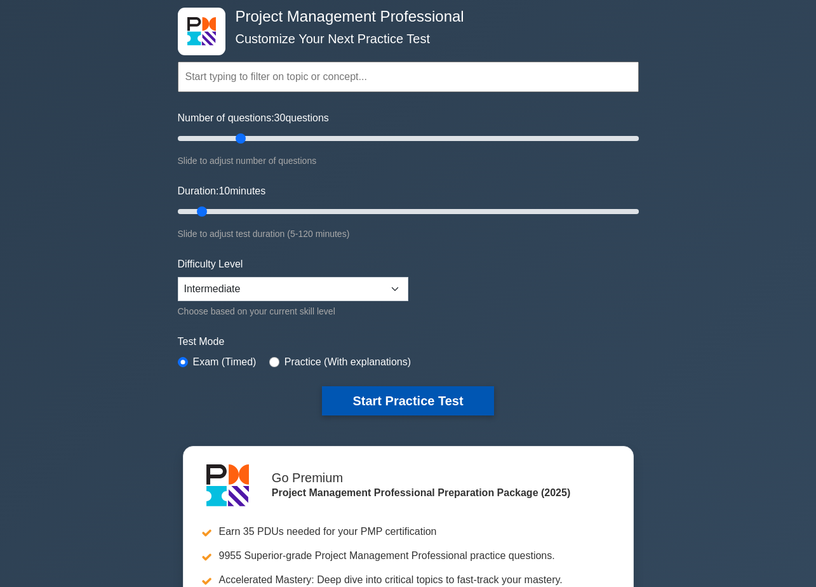
click at [389, 404] on button "Start Practice Test" at bounding box center [407, 400] width 171 height 29
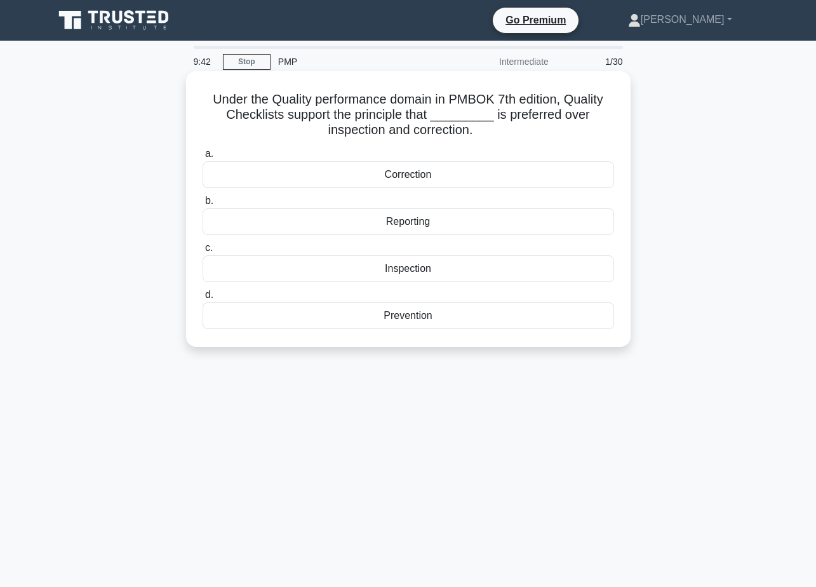
click at [432, 319] on div "Prevention" at bounding box center [409, 315] width 412 height 27
click at [203, 299] on input "d. Prevention" at bounding box center [203, 295] width 0 height 8
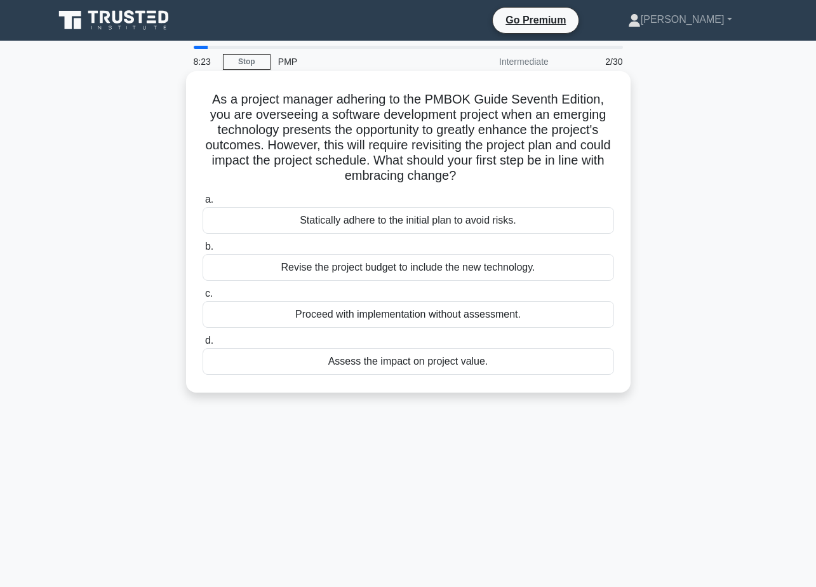
click at [449, 363] on div "Assess the impact on project value." at bounding box center [409, 361] width 412 height 27
click at [203, 345] on input "d. Assess the impact on project value." at bounding box center [203, 341] width 0 height 8
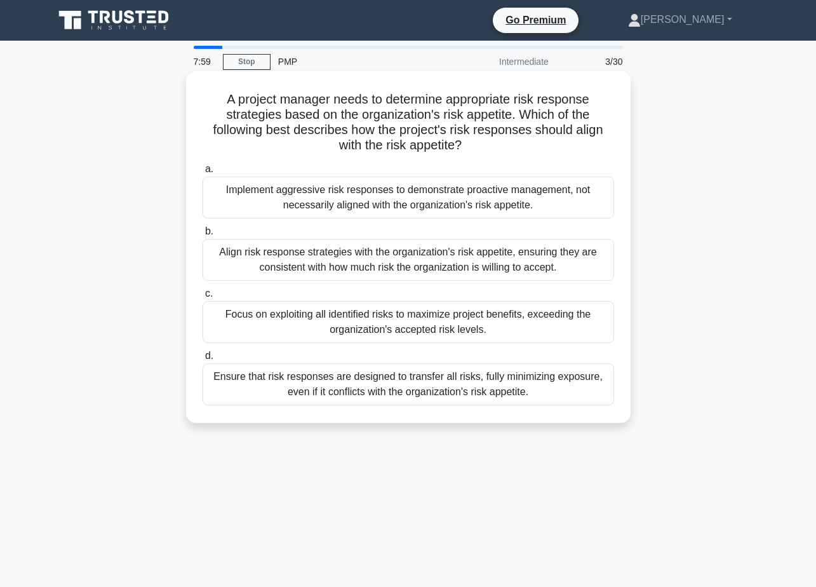
click at [570, 258] on div "Align risk response strategies with the organization's risk appetite, ensuring …" at bounding box center [409, 260] width 412 height 42
click at [203, 236] on input "b. Align risk response strategies with the organization's risk appetite, ensuri…" at bounding box center [203, 231] width 0 height 8
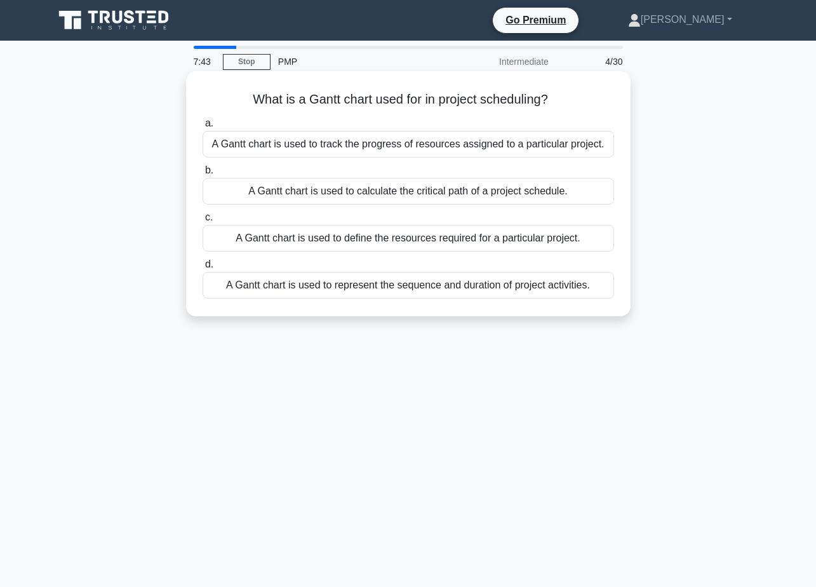
click at [447, 287] on div "A Gantt chart is used to represent the sequence and duration of project activit…" at bounding box center [409, 285] width 412 height 27
click at [203, 269] on input "d. A Gantt chart is used to represent the sequence and duration of project acti…" at bounding box center [203, 264] width 0 height 8
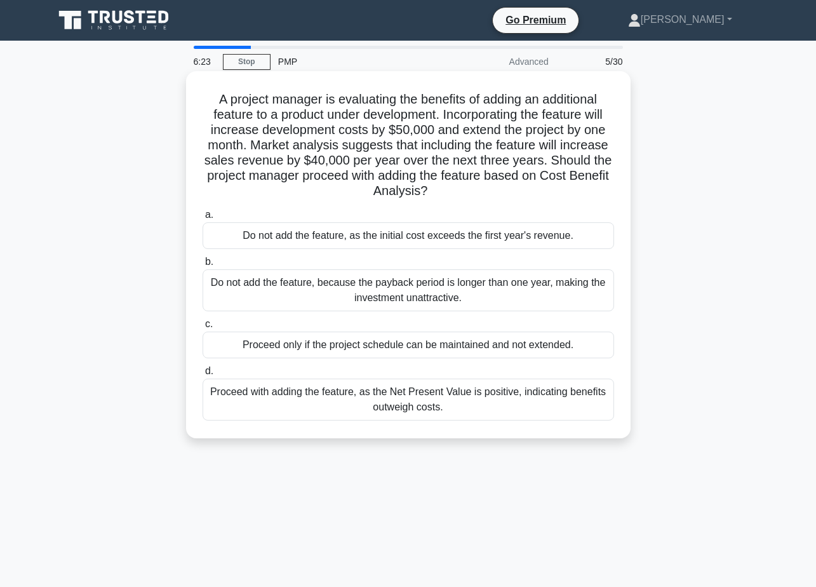
click at [454, 400] on div "Proceed with adding the feature, as the Net Present Value is positive, indicati…" at bounding box center [409, 400] width 412 height 42
drag, startPoint x: 454, startPoint y: 400, endPoint x: 532, endPoint y: 396, distance: 77.6
click at [532, 396] on div "Proceed with adding the feature, as the Net Present Value is positive, indicati…" at bounding box center [409, 400] width 412 height 42
click at [203, 375] on input "d. Proceed with adding the feature, as the Net Present Value is positive, indic…" at bounding box center [203, 371] width 0 height 8
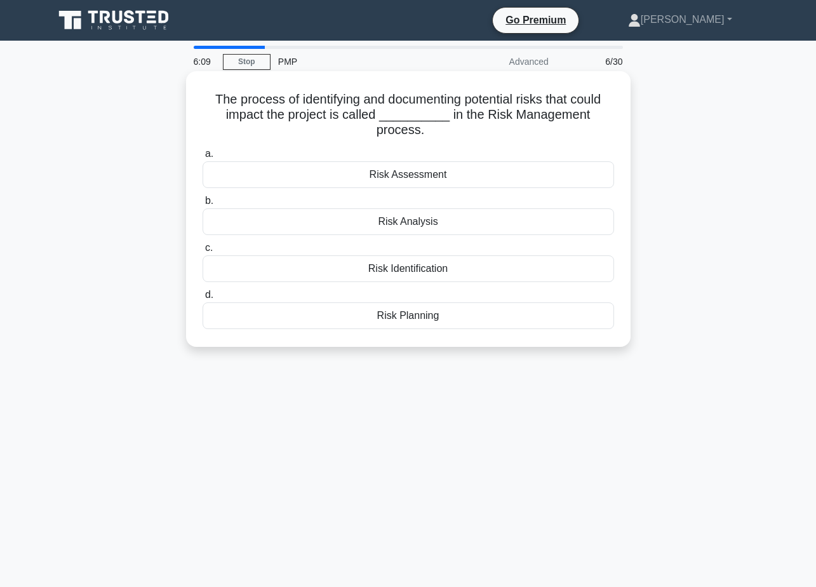
click at [423, 267] on div "Risk Identification" at bounding box center [409, 268] width 412 height 27
click at [203, 252] on input "c. Risk Identification" at bounding box center [203, 248] width 0 height 8
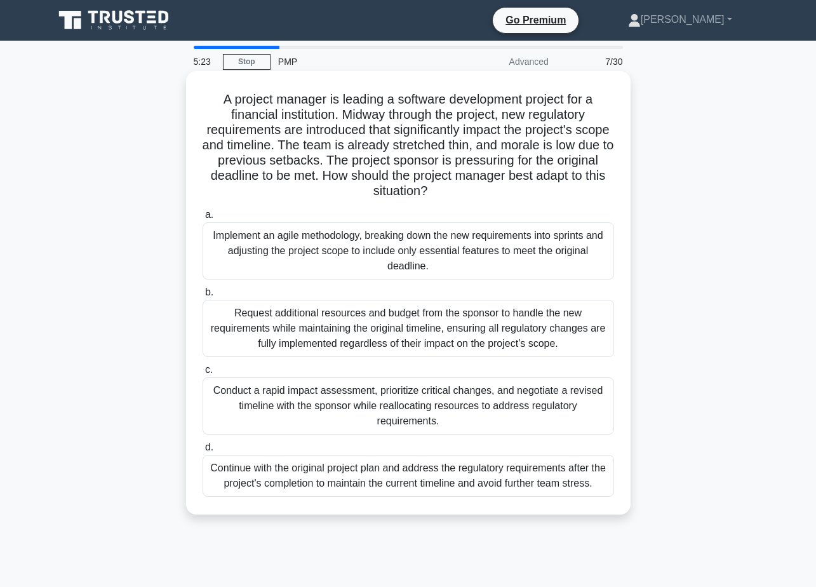
click at [508, 403] on div "Conduct a rapid impact assessment, prioritize critical changes, and negotiate a…" at bounding box center [409, 405] width 412 height 57
click at [203, 374] on input "c. Conduct a rapid impact assessment, prioritize critical changes, and negotiat…" at bounding box center [203, 370] width 0 height 8
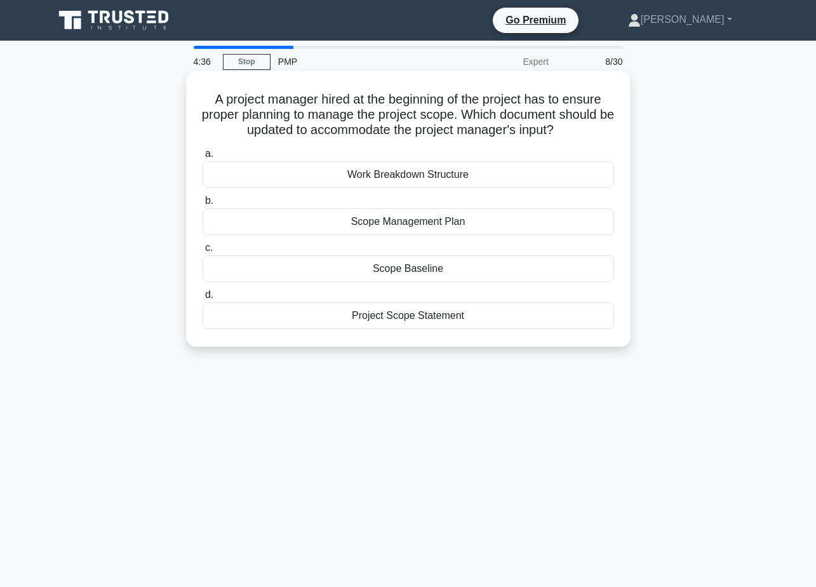
click at [463, 220] on div "Scope Management Plan" at bounding box center [409, 221] width 412 height 27
click at [203, 205] on input "b. Scope Management Plan" at bounding box center [203, 201] width 0 height 8
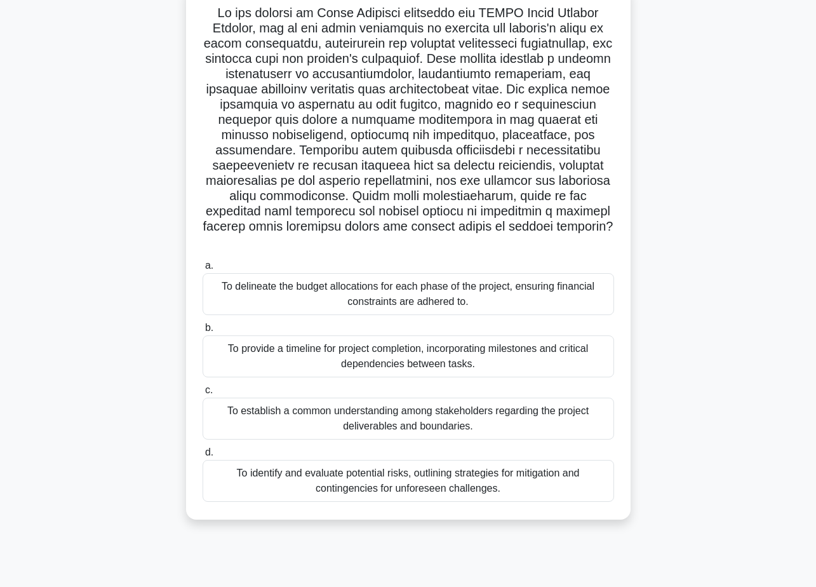
scroll to position [99, 0]
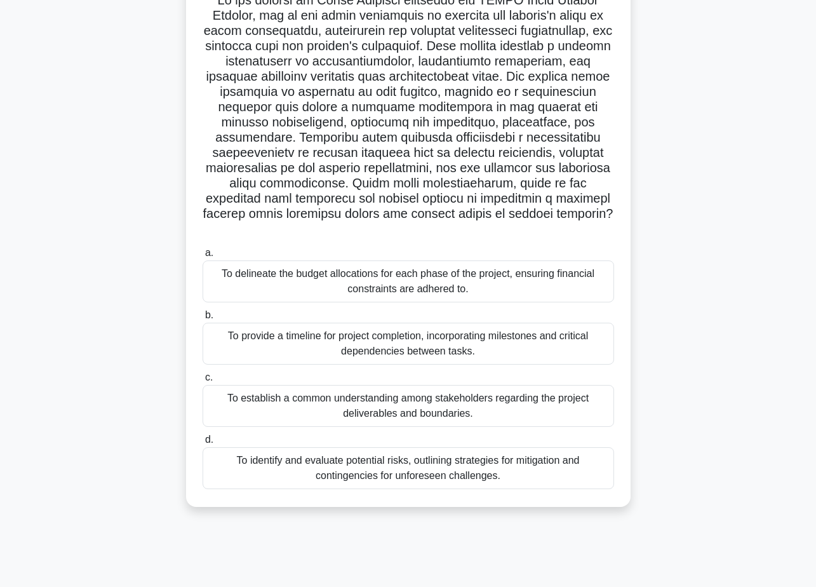
click at [490, 267] on div "To delineate the budget allocations for each phase of the project, ensuring fin…" at bounding box center [409, 281] width 412 height 42
click at [203, 257] on input "a. To delineate the budget allocations for each phase of the project, ensuring …" at bounding box center [203, 253] width 0 height 8
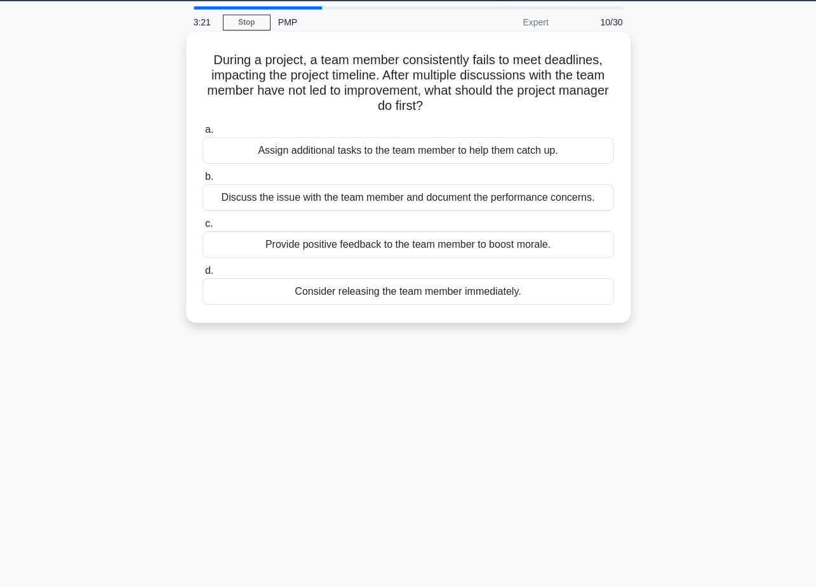
scroll to position [0, 0]
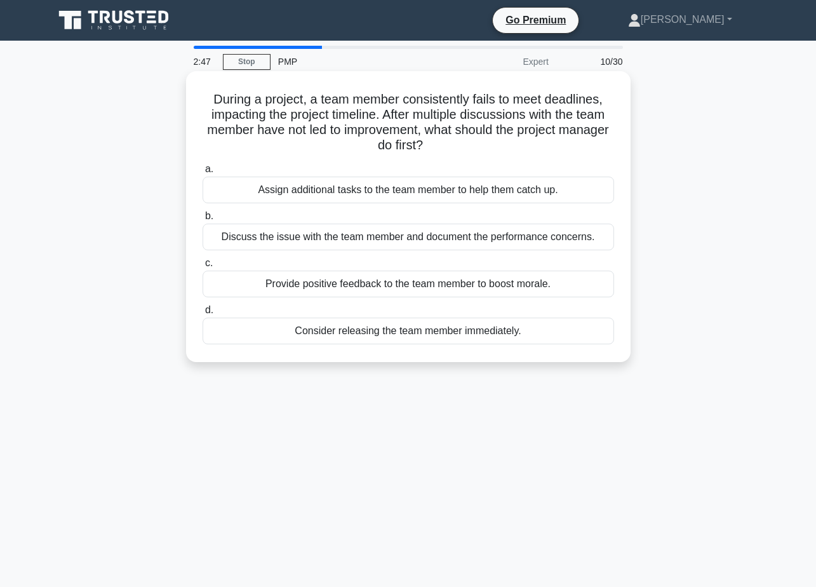
click at [524, 238] on div "Discuss the issue with the team member and document the performance concerns." at bounding box center [409, 237] width 412 height 27
click at [203, 220] on input "b. Discuss the issue with the team member and document the performance concerns." at bounding box center [203, 216] width 0 height 8
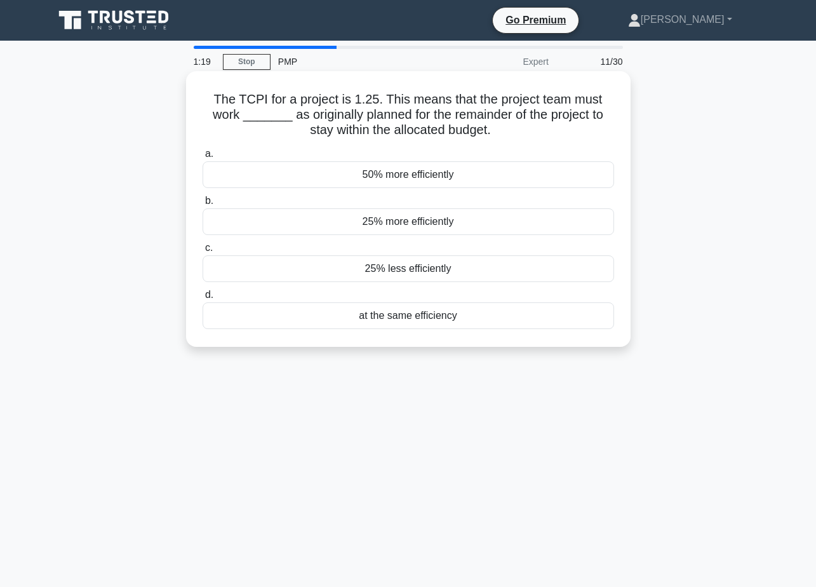
click at [448, 271] on div "25% less efficiently" at bounding box center [409, 268] width 412 height 27
click at [203, 252] on input "c. 25% less efficiently" at bounding box center [203, 248] width 0 height 8
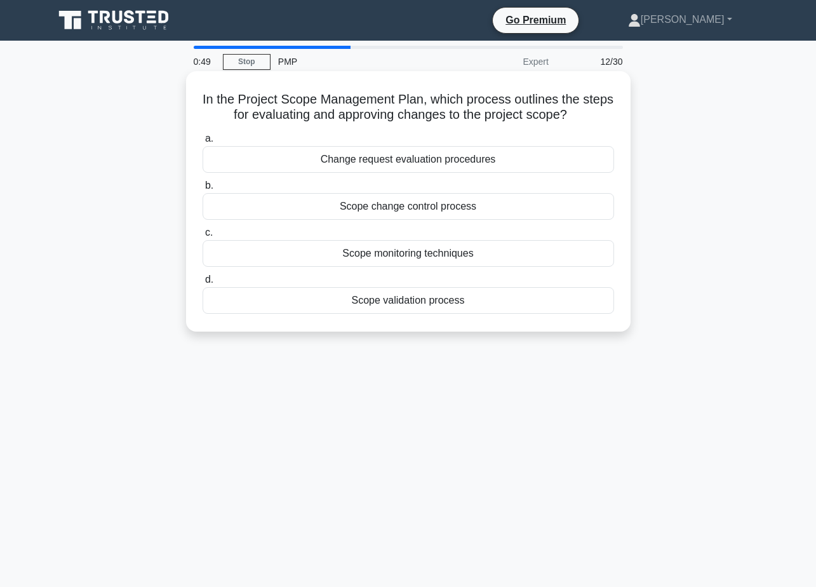
click at [419, 162] on div "Change request evaluation procedures" at bounding box center [409, 159] width 412 height 27
click at [203, 143] on input "a. Change request evaluation procedures" at bounding box center [203, 139] width 0 height 8
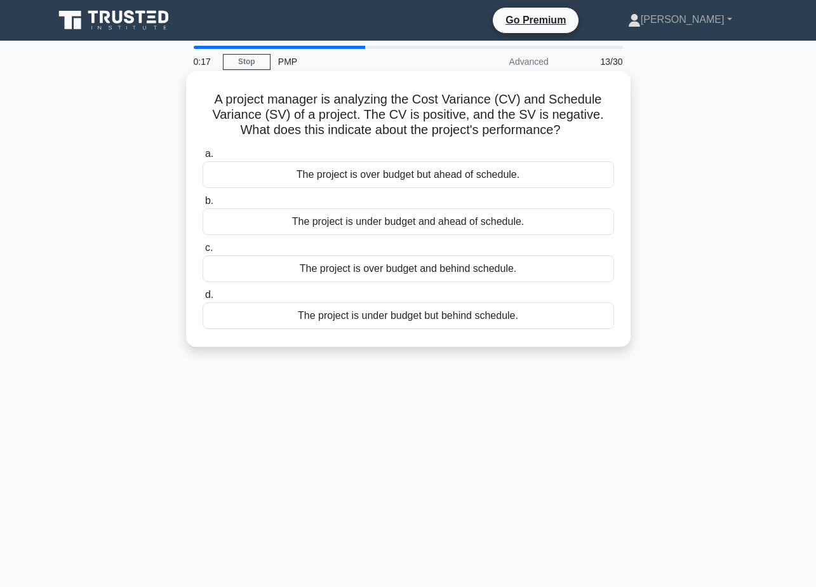
click at [375, 315] on div "The project is under budget but behind schedule." at bounding box center [409, 315] width 412 height 27
click at [203, 299] on input "d. The project is under budget but behind schedule." at bounding box center [203, 295] width 0 height 8
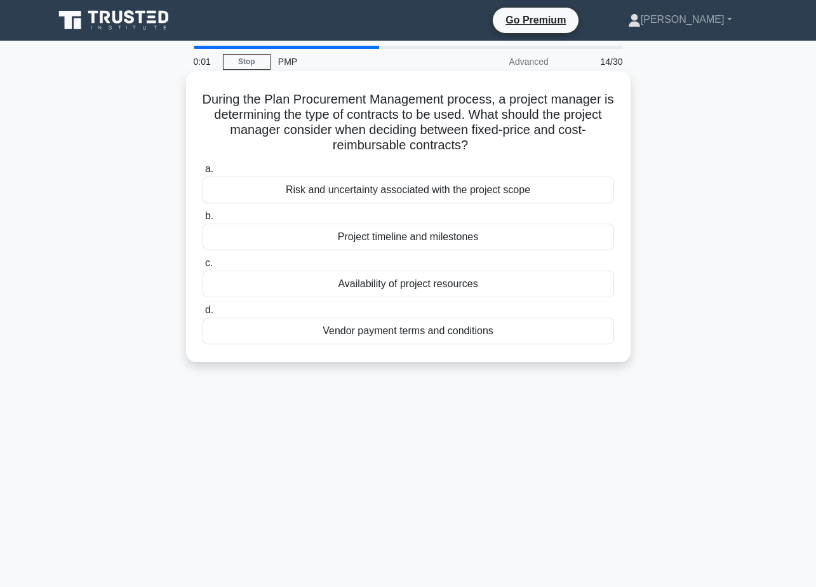
click at [469, 189] on div "Risk and uncertainty associated with the project scope" at bounding box center [409, 190] width 412 height 27
click at [203, 173] on input "a. Risk and uncertainty associated with the project scope" at bounding box center [203, 169] width 0 height 8
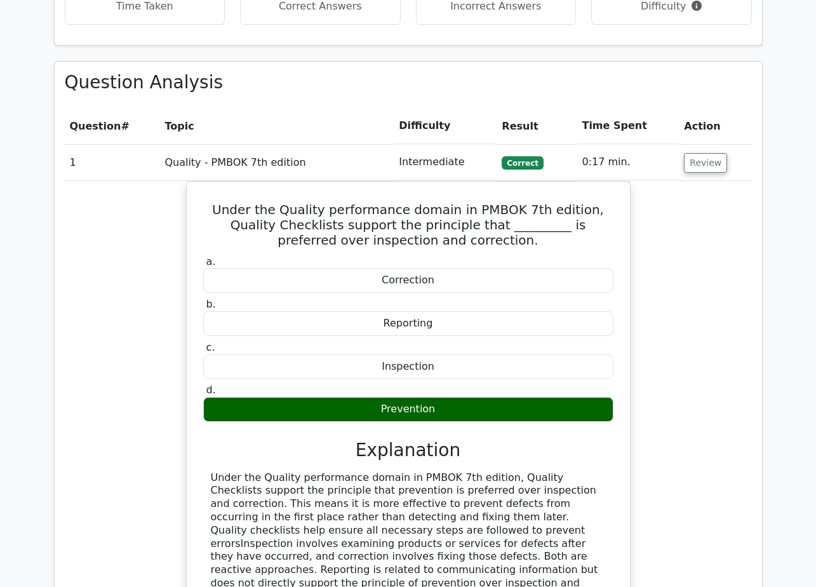
scroll to position [1143, 0]
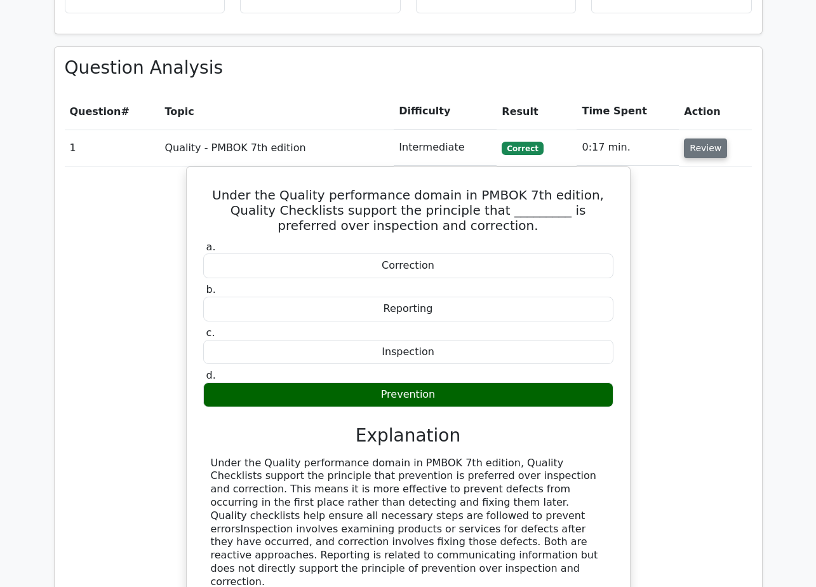
click at [712, 138] on button "Review" at bounding box center [705, 148] width 43 height 20
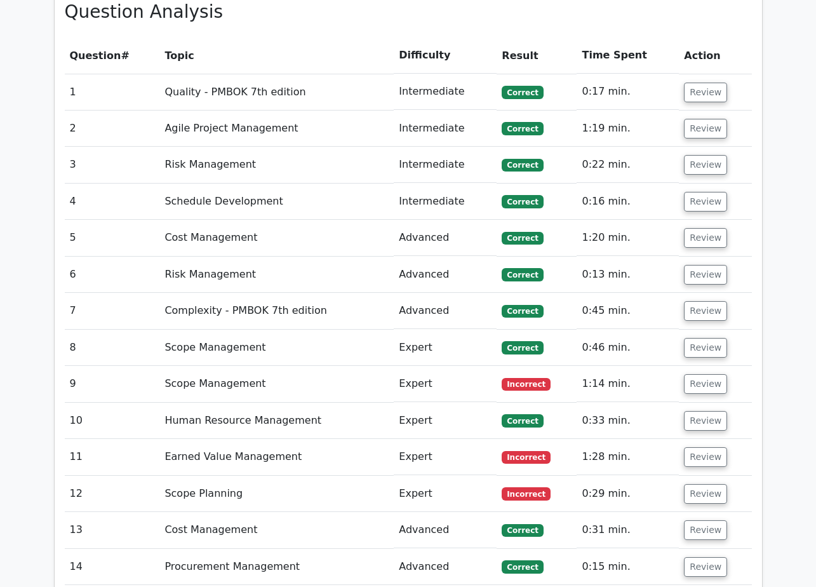
scroll to position [1207, 0]
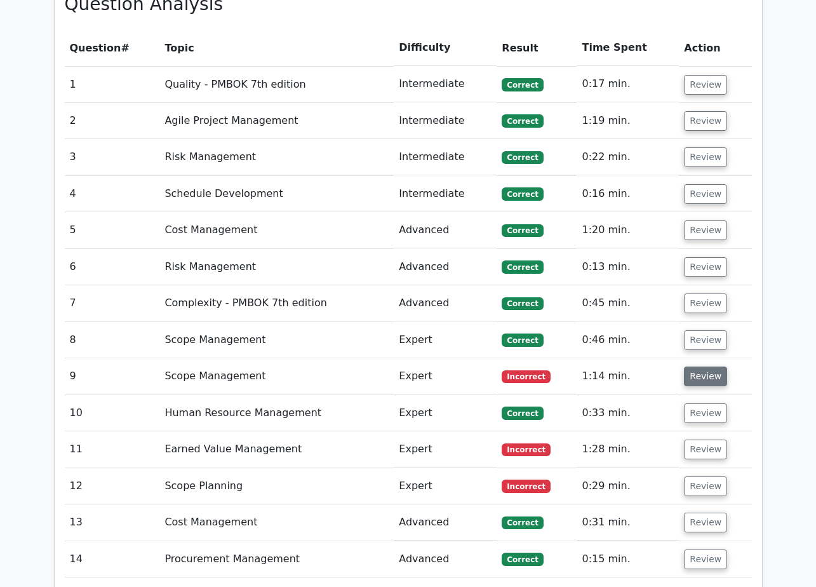
click at [718, 366] on button "Review" at bounding box center [705, 376] width 43 height 20
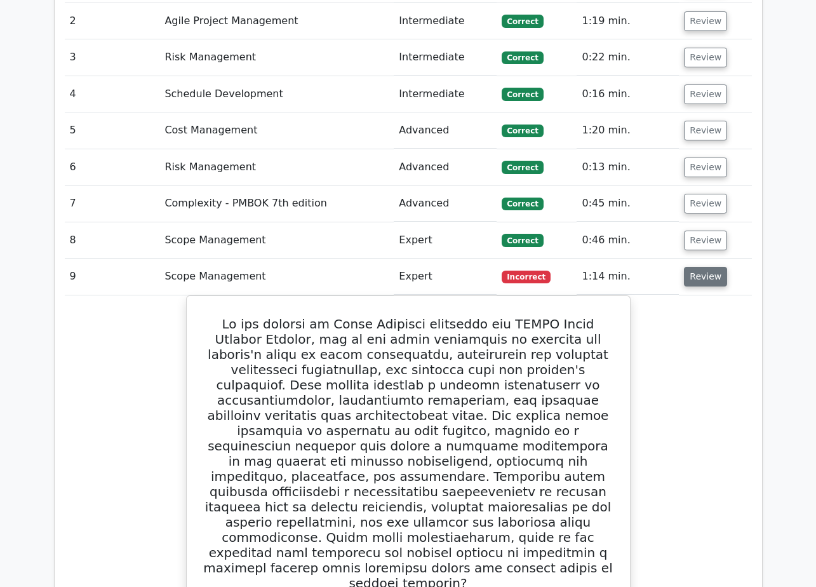
scroll to position [1270, 0]
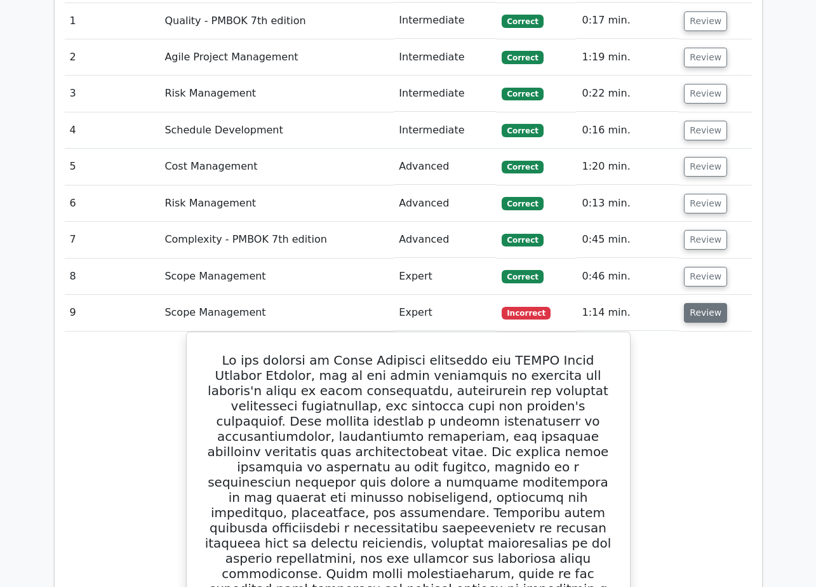
click at [699, 303] on button "Review" at bounding box center [705, 313] width 43 height 20
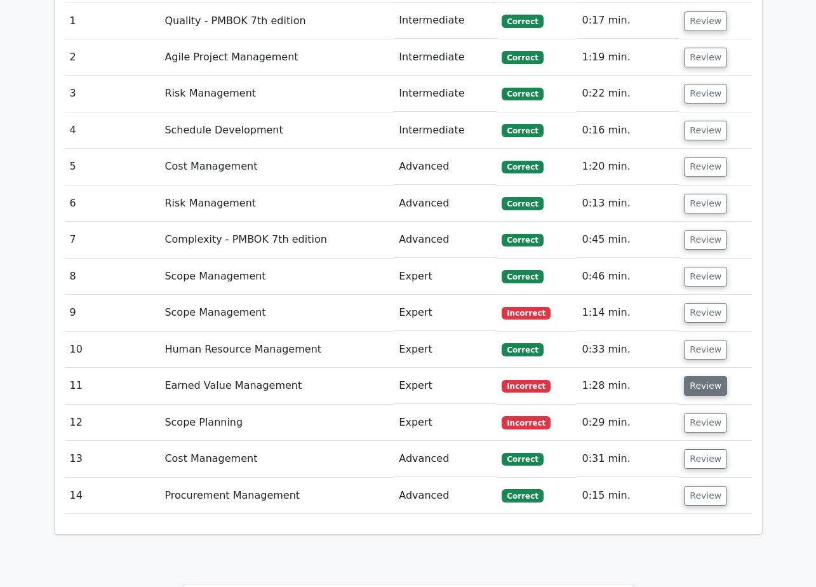
click at [694, 376] on button "Review" at bounding box center [705, 386] width 43 height 20
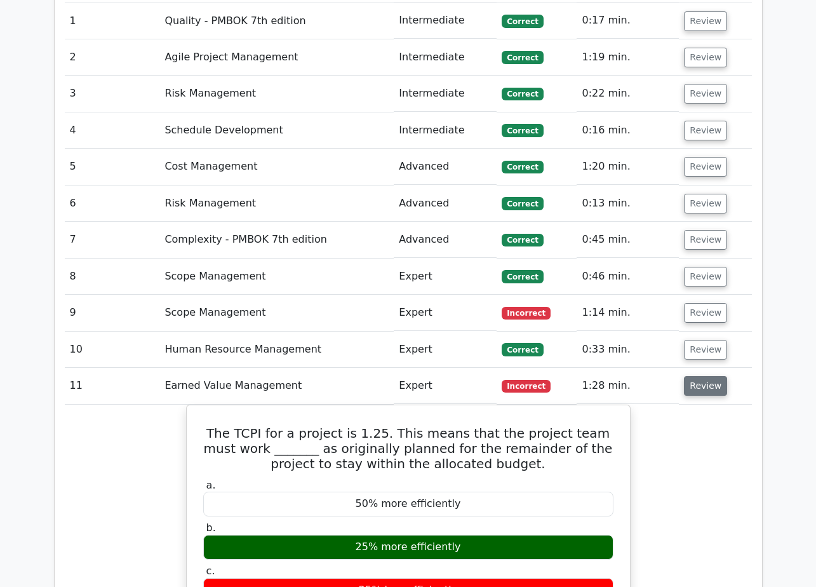
click at [698, 376] on button "Review" at bounding box center [705, 386] width 43 height 20
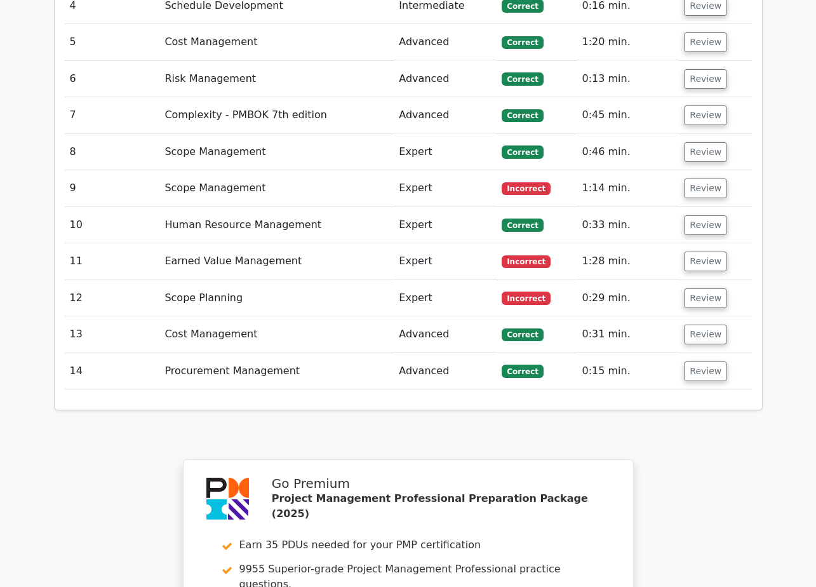
scroll to position [1397, 0]
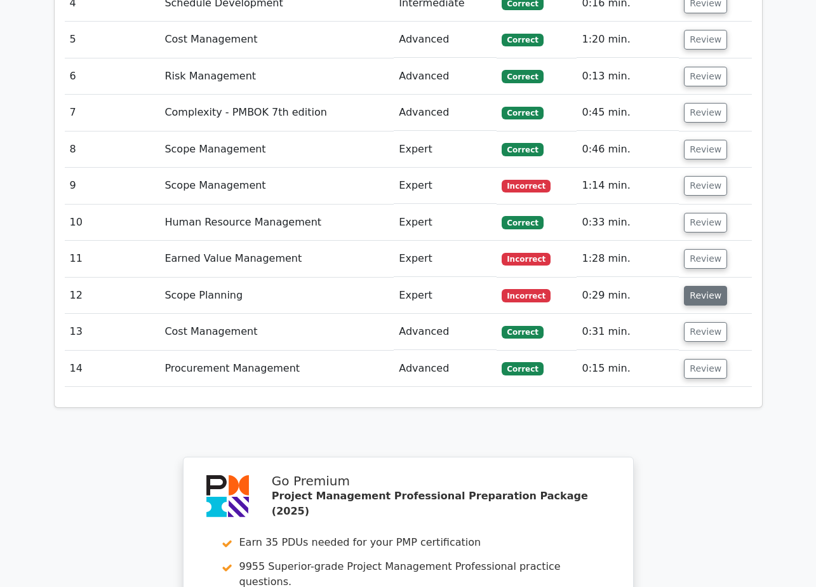
click at [695, 286] on button "Review" at bounding box center [705, 296] width 43 height 20
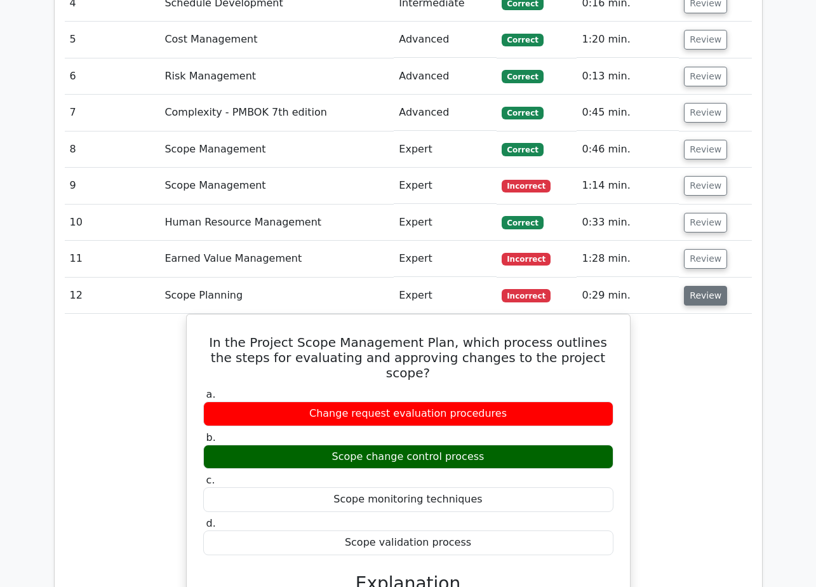
click at [692, 286] on button "Review" at bounding box center [705, 296] width 43 height 20
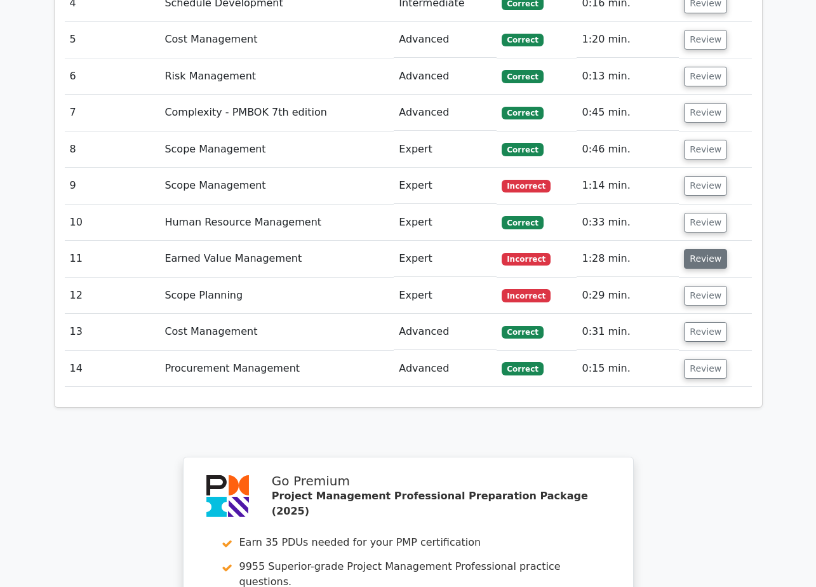
click at [703, 249] on button "Review" at bounding box center [705, 259] width 43 height 20
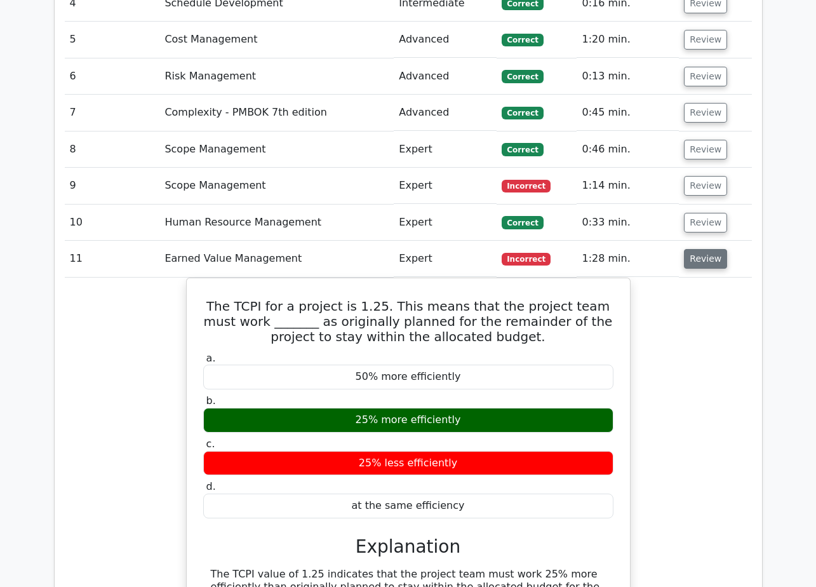
click at [703, 249] on button "Review" at bounding box center [705, 259] width 43 height 20
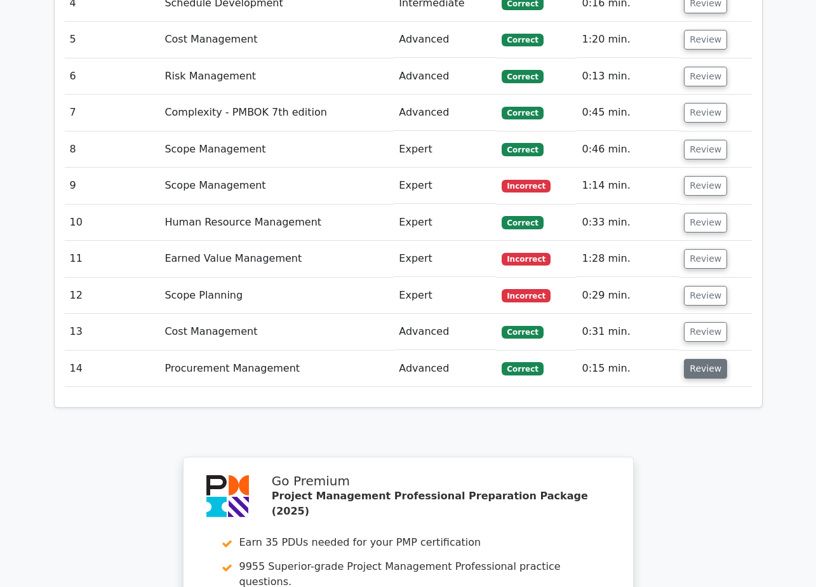
click at [712, 359] on button "Review" at bounding box center [705, 369] width 43 height 20
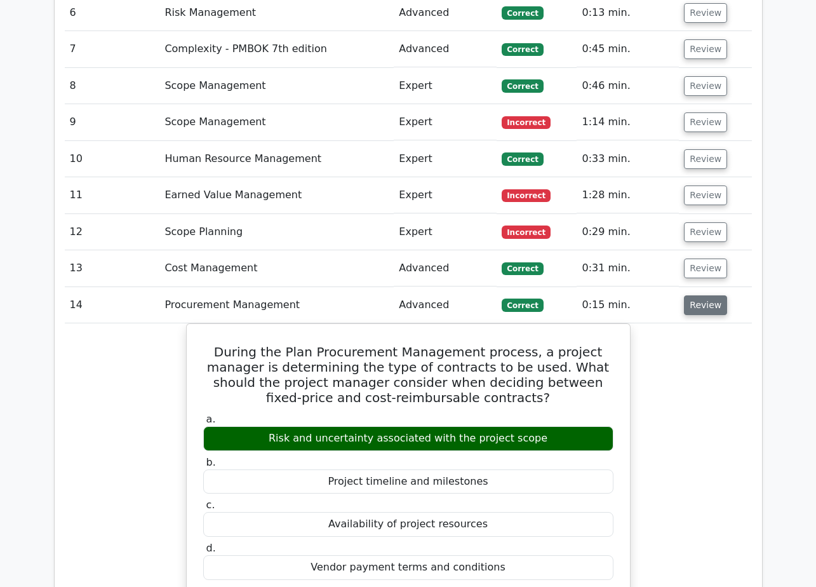
scroll to position [1524, 0]
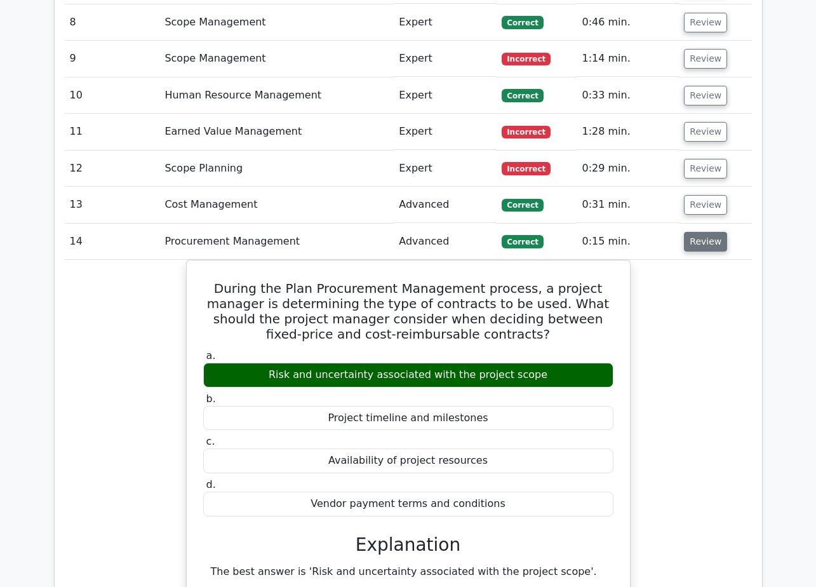
click at [714, 232] on button "Review" at bounding box center [705, 242] width 43 height 20
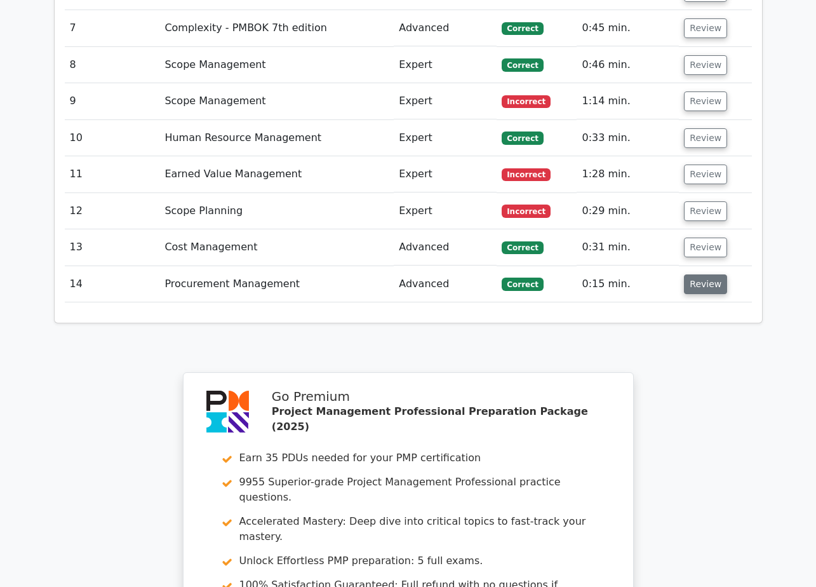
scroll to position [1461, 0]
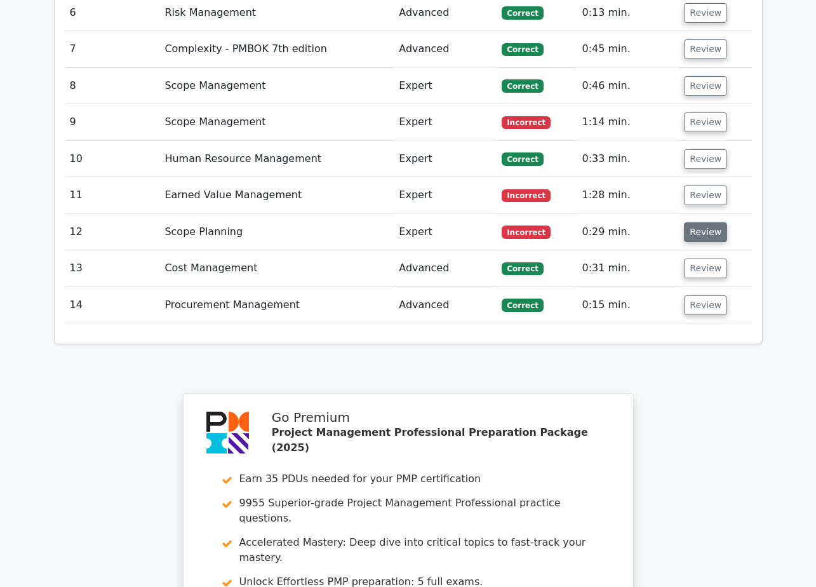
click at [706, 222] on button "Review" at bounding box center [705, 232] width 43 height 20
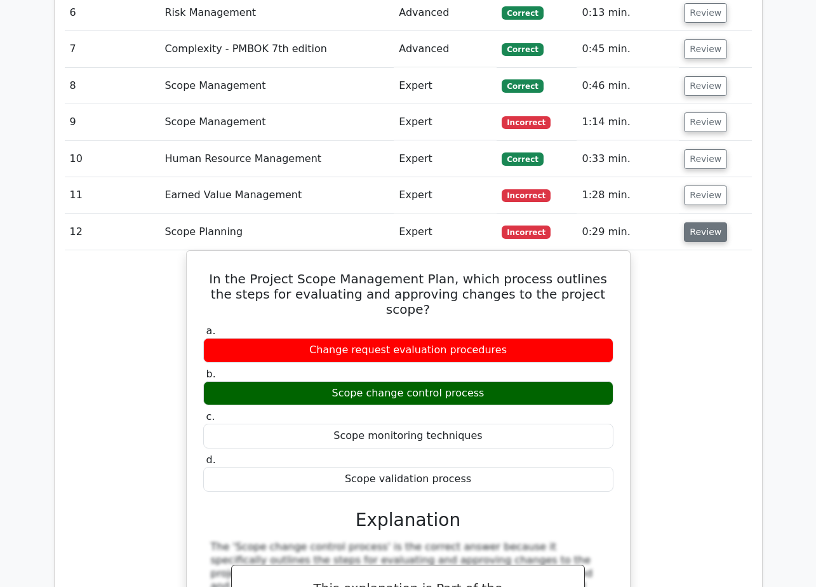
click at [708, 222] on button "Review" at bounding box center [705, 232] width 43 height 20
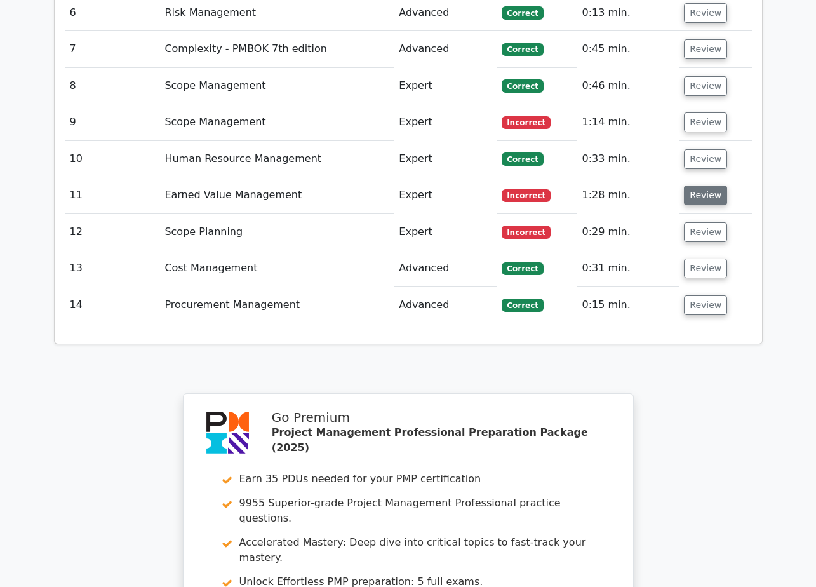
click at [697, 185] on button "Review" at bounding box center [705, 195] width 43 height 20
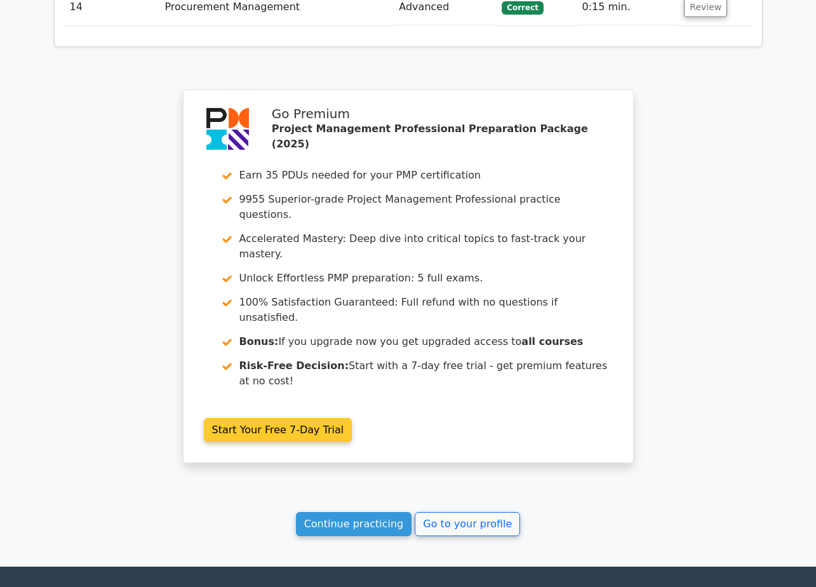
scroll to position [2337, 0]
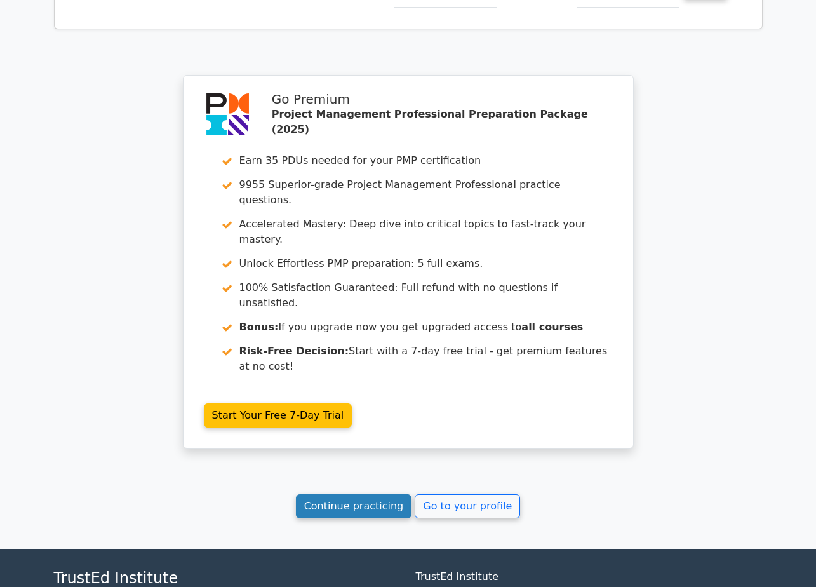
click at [379, 494] on link "Continue practicing" at bounding box center [354, 506] width 116 height 24
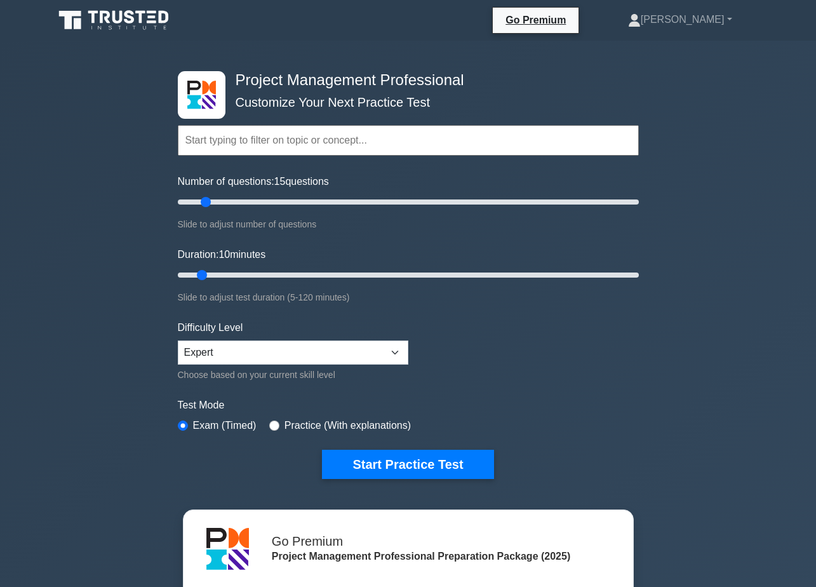
drag, startPoint x: 192, startPoint y: 202, endPoint x: 201, endPoint y: 203, distance: 9.0
type input "15"
click at [201, 203] on input "Number of questions: 15 questions" at bounding box center [408, 201] width 461 height 15
drag, startPoint x: 201, startPoint y: 273, endPoint x: 218, endPoint y: 274, distance: 17.2
type input "15"
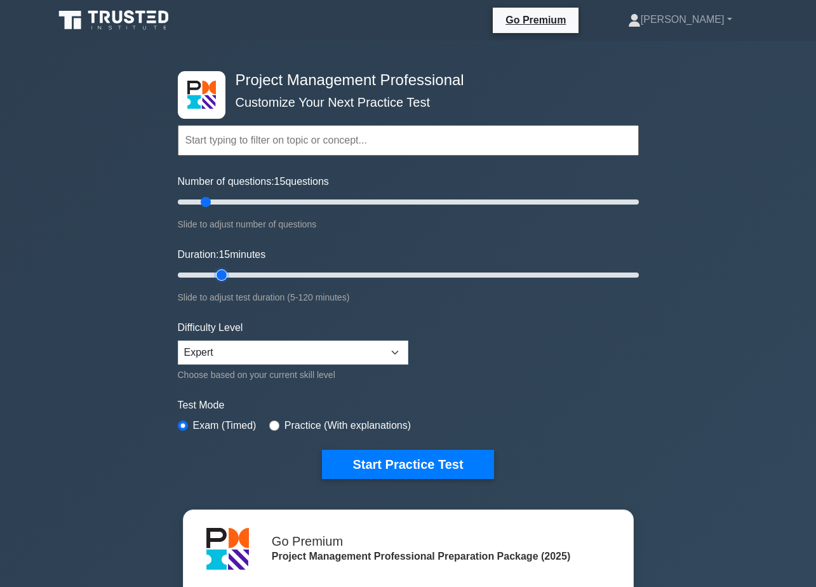
click at [218, 274] on input "Duration: 15 minutes" at bounding box center [408, 274] width 461 height 15
click at [393, 348] on select "Beginner Intermediate Expert" at bounding box center [293, 352] width 231 height 24
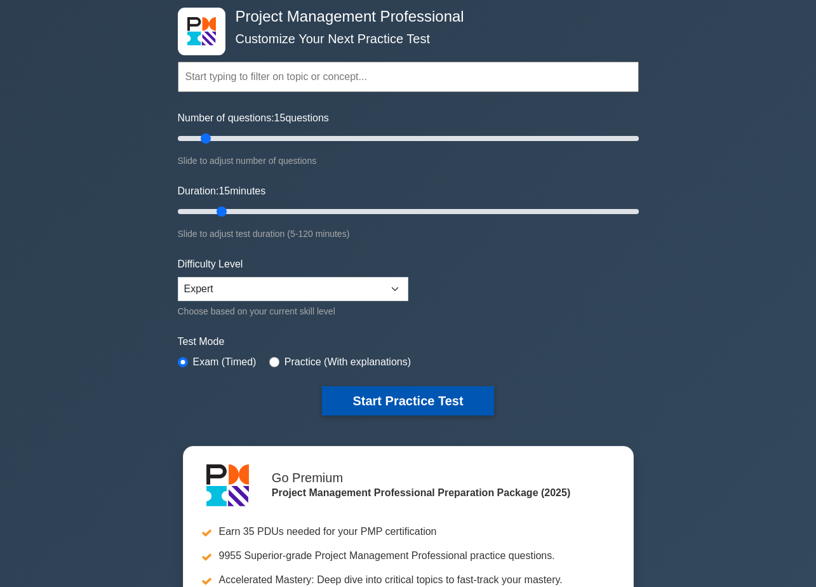
click at [448, 401] on button "Start Practice Test" at bounding box center [407, 400] width 171 height 29
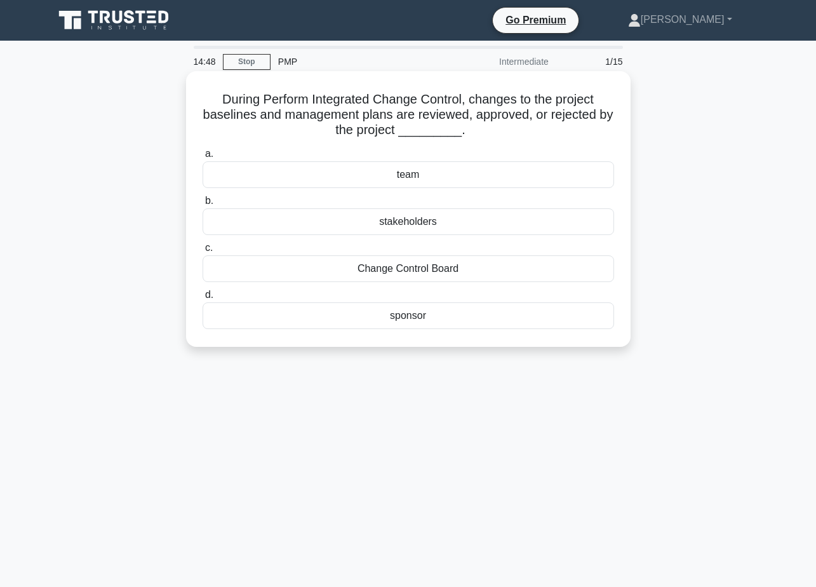
click at [434, 263] on div "Change Control Board" at bounding box center [409, 268] width 412 height 27
click at [203, 252] on input "c. Change Control Board" at bounding box center [203, 248] width 0 height 8
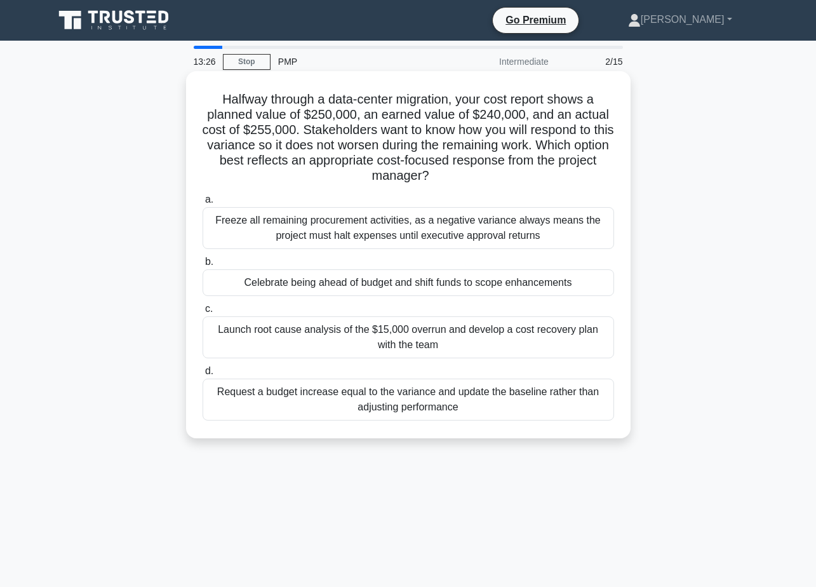
click at [460, 336] on div "Launch root cause analysis of the $15,000 overrun and develop a cost recovery p…" at bounding box center [409, 337] width 412 height 42
click at [203, 313] on input "c. Launch root cause analysis of the $15,000 overrun and develop a cost recover…" at bounding box center [203, 309] width 0 height 8
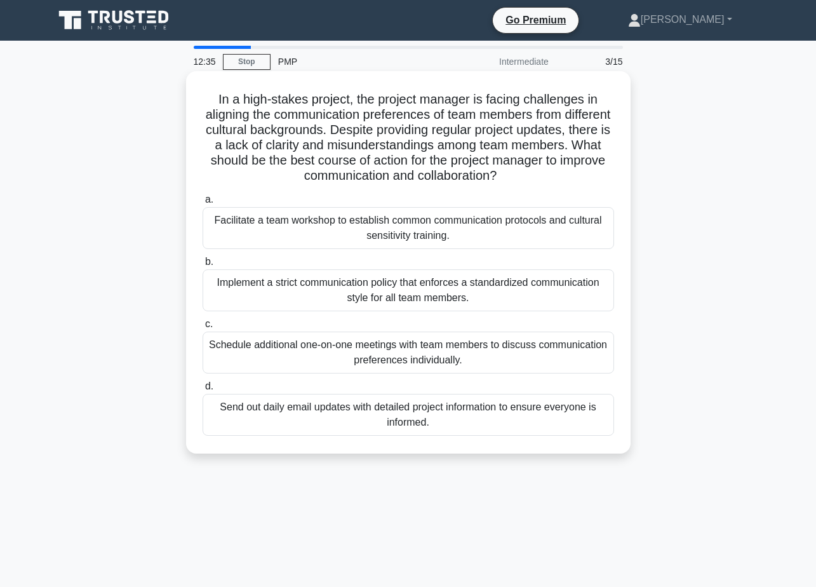
click at [448, 222] on div "Facilitate a team workshop to establish common communication protocols and cult…" at bounding box center [409, 228] width 412 height 42
click at [203, 204] on input "a. Facilitate a team workshop to establish common communication protocols and c…" at bounding box center [203, 200] width 0 height 8
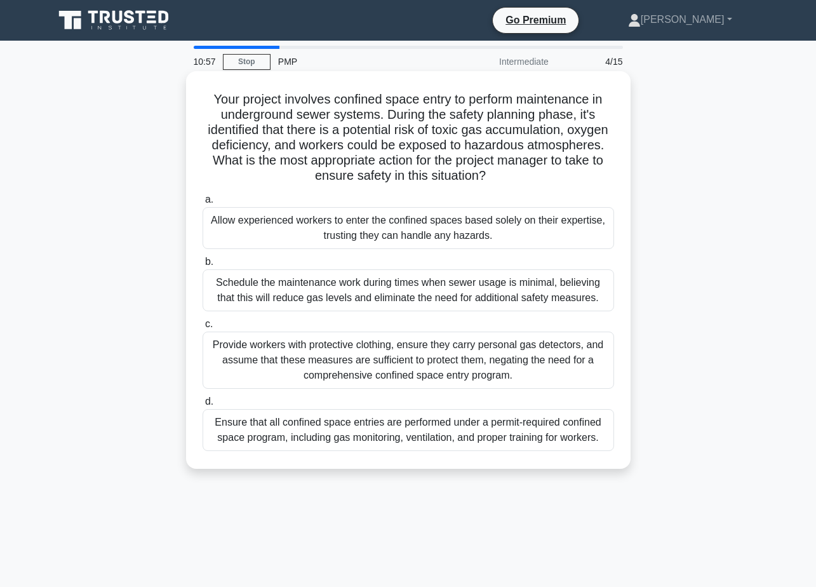
click at [397, 431] on div "Ensure that all confined space entries are performed under a permit-required co…" at bounding box center [409, 430] width 412 height 42
click at [203, 406] on input "d. Ensure that all confined space entries are performed under a permit-required…" at bounding box center [203, 402] width 0 height 8
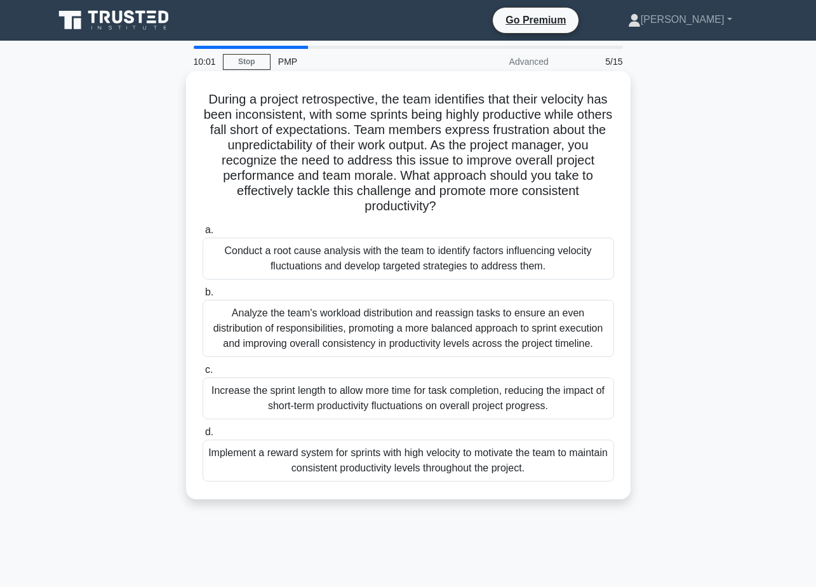
click at [448, 266] on div "Conduct a root cause analysis with the team to identify factors influencing vel…" at bounding box center [409, 259] width 412 height 42
click at [203, 234] on input "a. Conduct a root cause analysis with the team to identify factors influencing …" at bounding box center [203, 230] width 0 height 8
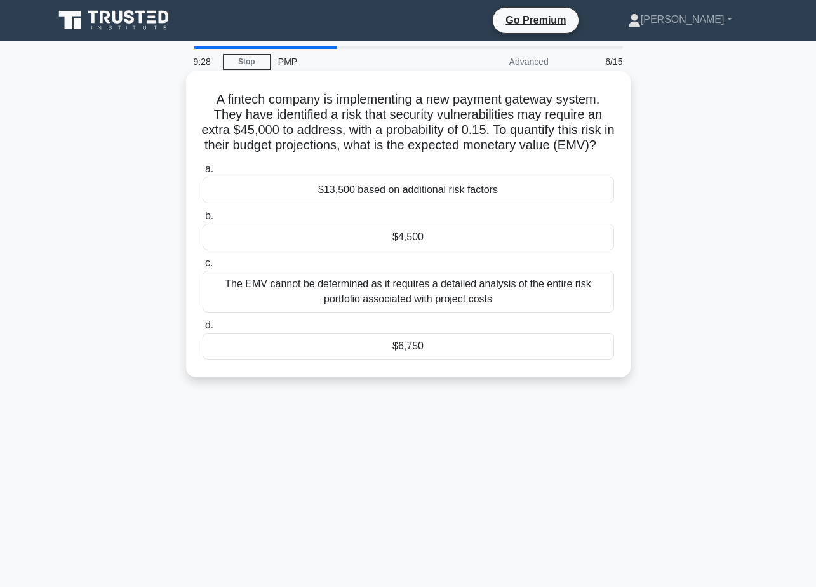
click at [456, 359] on div "$6,750" at bounding box center [409, 346] width 412 height 27
click at [203, 330] on input "d. $6,750" at bounding box center [203, 325] width 0 height 8
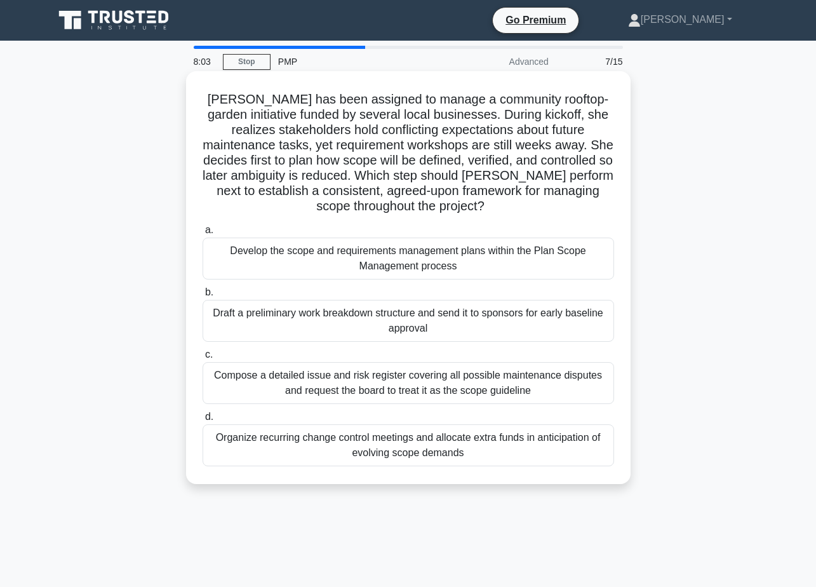
click at [412, 255] on div "Develop the scope and requirements management plans within the Plan Scope Manag…" at bounding box center [409, 259] width 412 height 42
click at [203, 234] on input "a. Develop the scope and requirements management plans within the Plan Scope Ma…" at bounding box center [203, 230] width 0 height 8
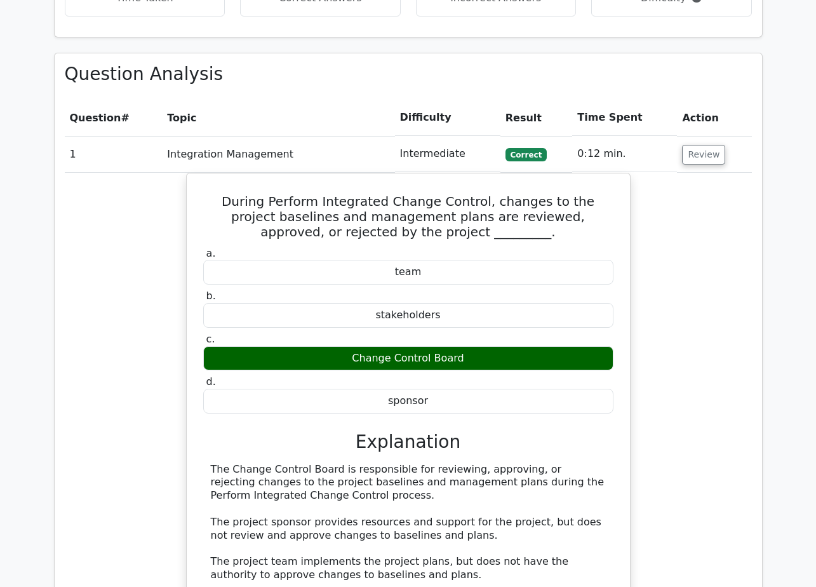
scroll to position [889, 0]
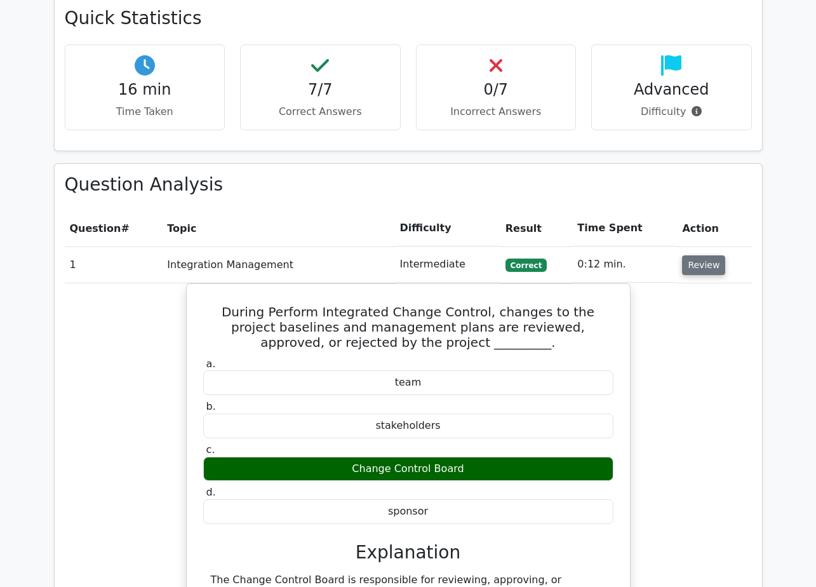
click at [711, 255] on button "Review" at bounding box center [703, 265] width 43 height 20
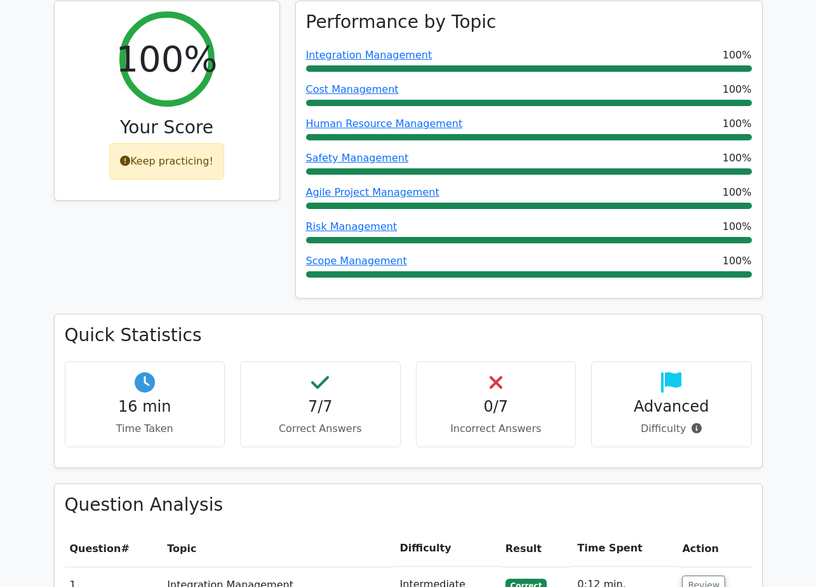
scroll to position [381, 0]
